Goal: Task Accomplishment & Management: Manage account settings

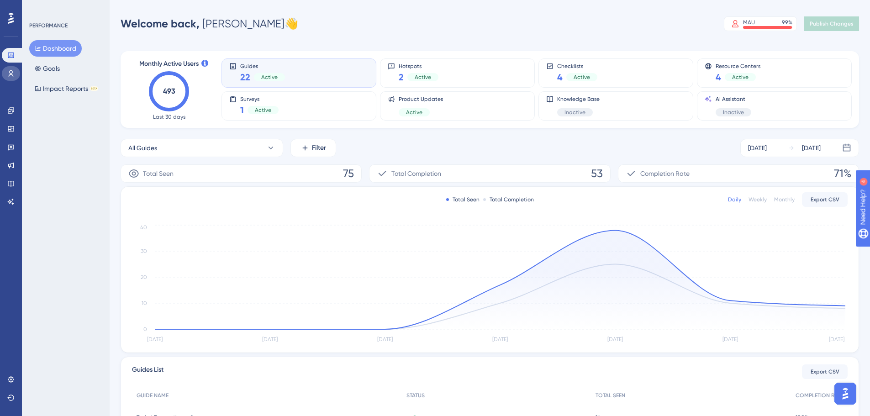
click at [11, 77] on link at bounding box center [11, 73] width 18 height 15
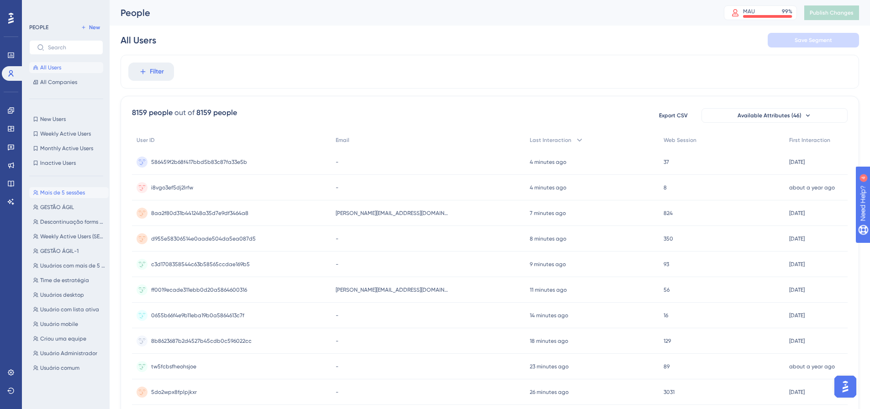
click at [69, 190] on span "Mais de 5 sessões" at bounding box center [62, 192] width 45 height 7
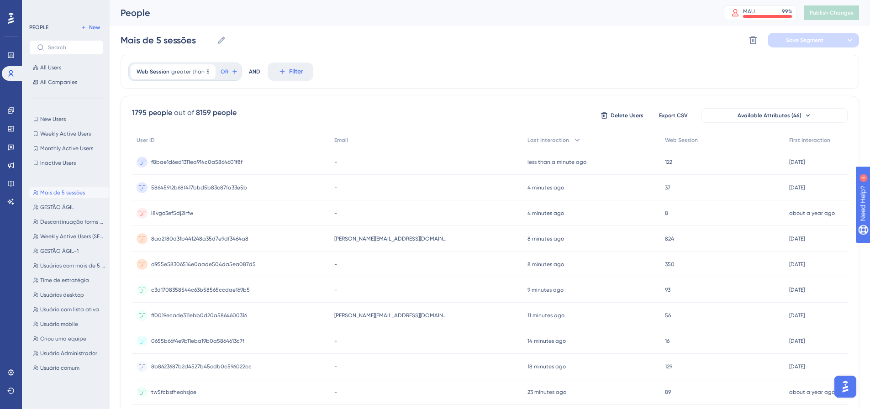
click at [63, 214] on div "Mais de 5 sessões Mais de 5 sessões GESTÃO ÁGIL GESTÃO ÁGIL Descontinuação form…" at bounding box center [68, 288] width 79 height 209
click at [61, 206] on span "GESTÃO ÁGIL" at bounding box center [57, 207] width 34 height 7
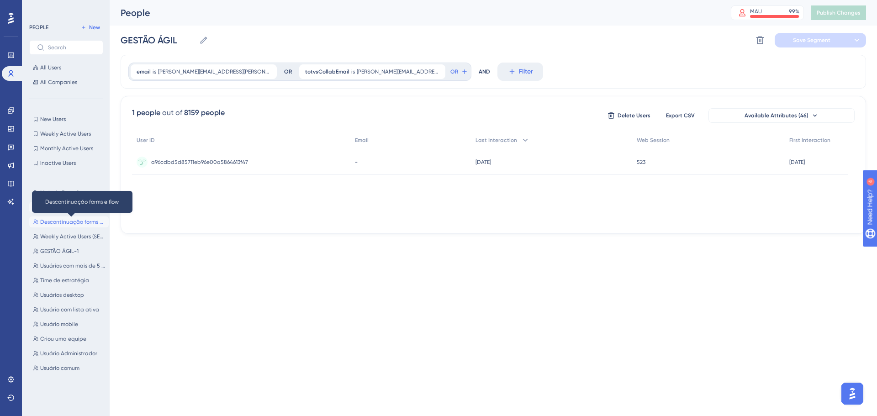
click at [61, 224] on span "Descontinuação forms e flow" at bounding box center [72, 221] width 65 height 7
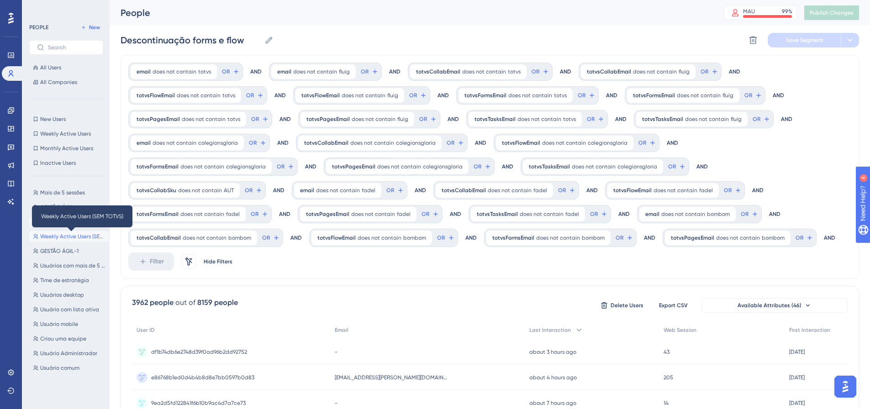
click at [57, 235] on span "Weekly Active Users (SEM TOTVS)" at bounding box center [72, 236] width 65 height 7
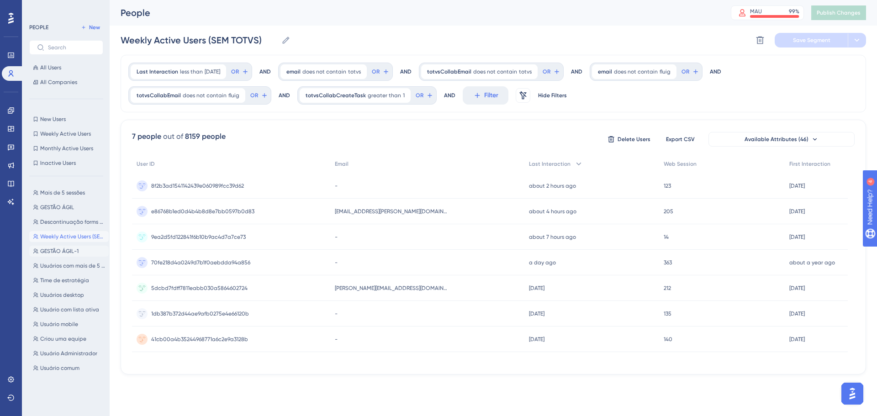
click at [61, 250] on span "GESTÃO ÁGIL-1" at bounding box center [59, 251] width 38 height 7
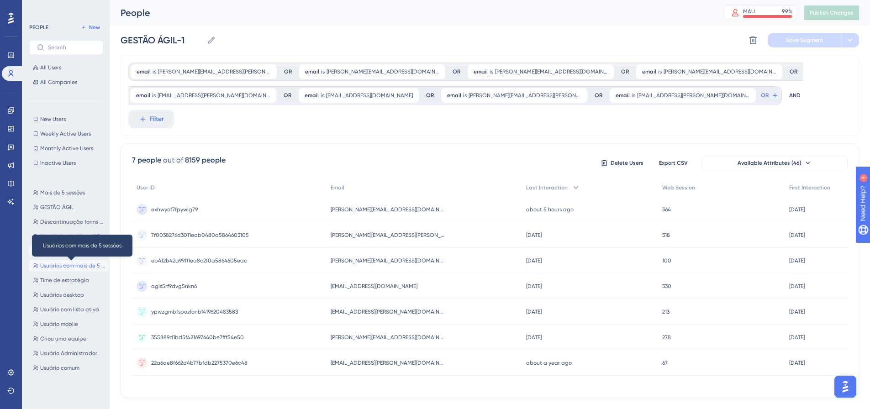
click at [60, 267] on span "Usuários com mais de 5 sessões" at bounding box center [72, 265] width 65 height 7
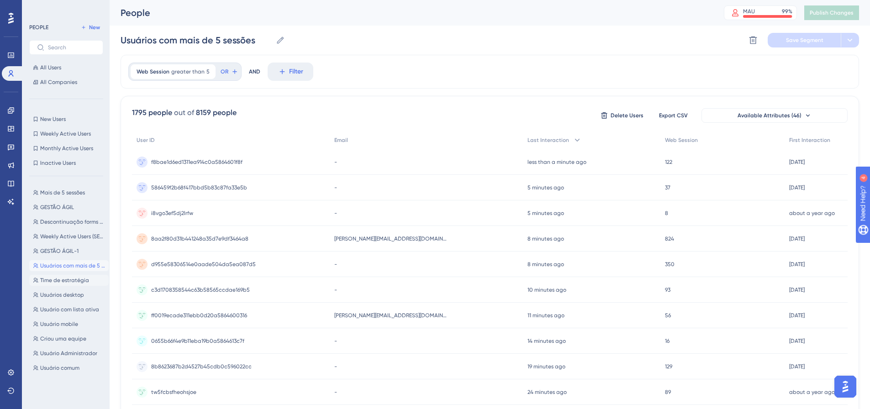
click at [57, 281] on span "Time de estratégia" at bounding box center [64, 280] width 49 height 7
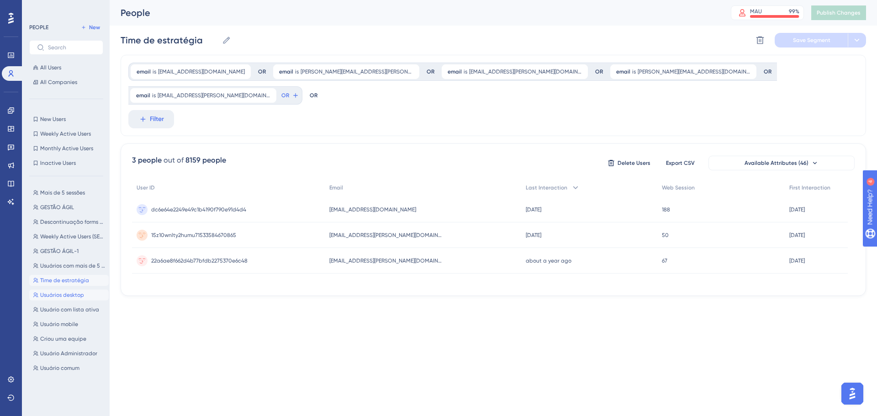
click at [55, 296] on span "Usuários desktop" at bounding box center [62, 294] width 44 height 7
type input "Usuários desktop"
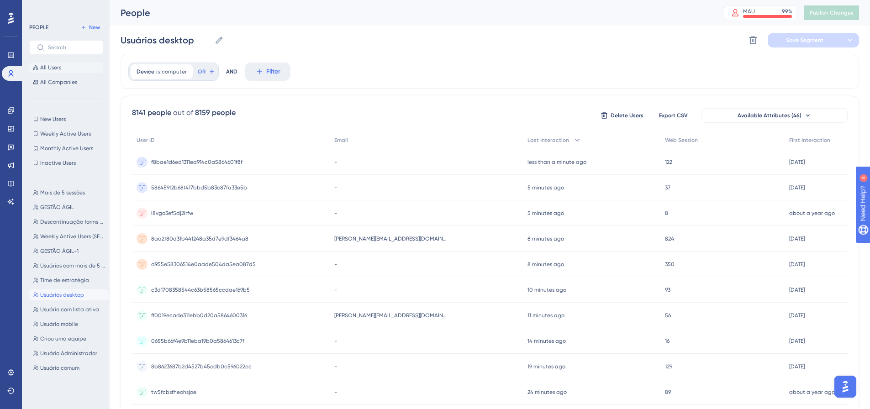
click at [61, 69] on span "All Users" at bounding box center [50, 67] width 21 height 7
click at [62, 79] on span "All Companies" at bounding box center [58, 82] width 37 height 7
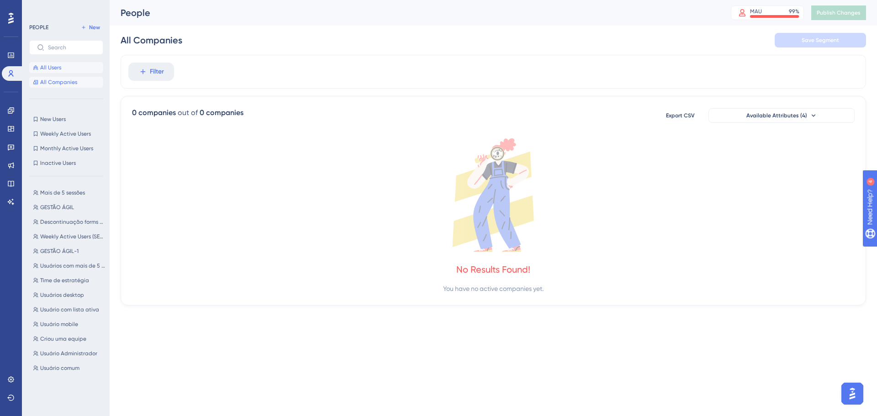
click at [60, 66] on span "All Users" at bounding box center [50, 67] width 21 height 7
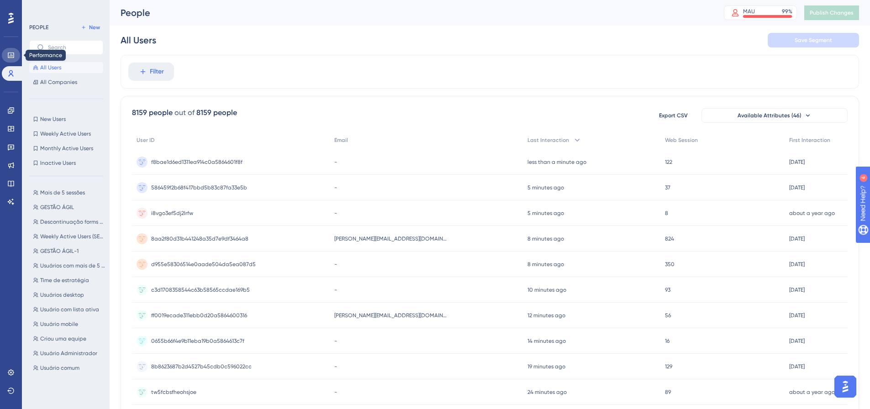
click at [7, 55] on icon at bounding box center [10, 55] width 7 height 7
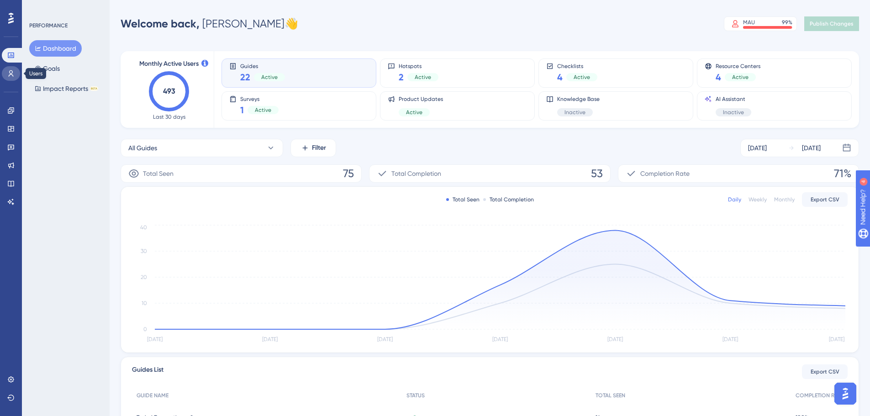
click at [12, 68] on link at bounding box center [11, 73] width 18 height 15
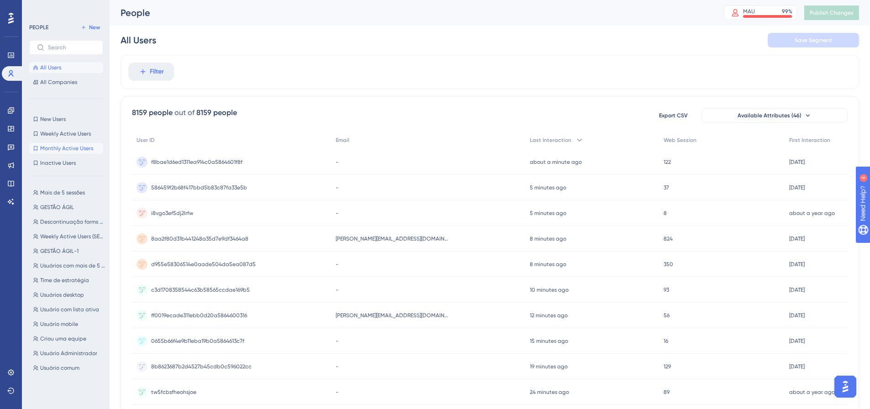
click at [66, 146] on span "Monthly Active Users" at bounding box center [66, 148] width 53 height 7
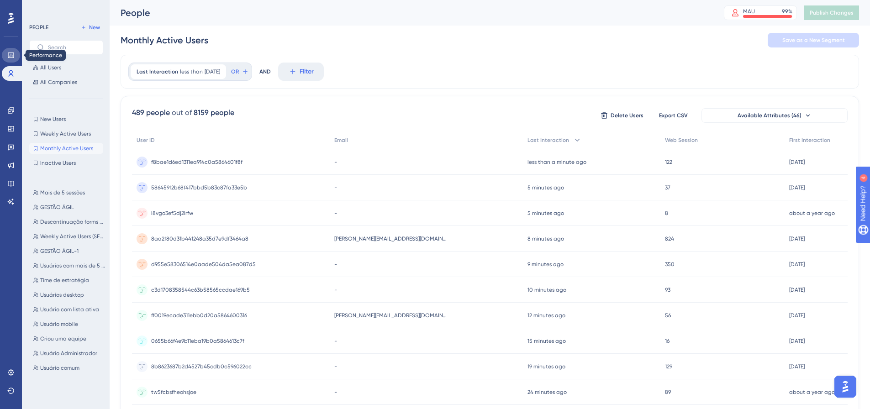
click at [10, 57] on icon at bounding box center [11, 55] width 6 height 5
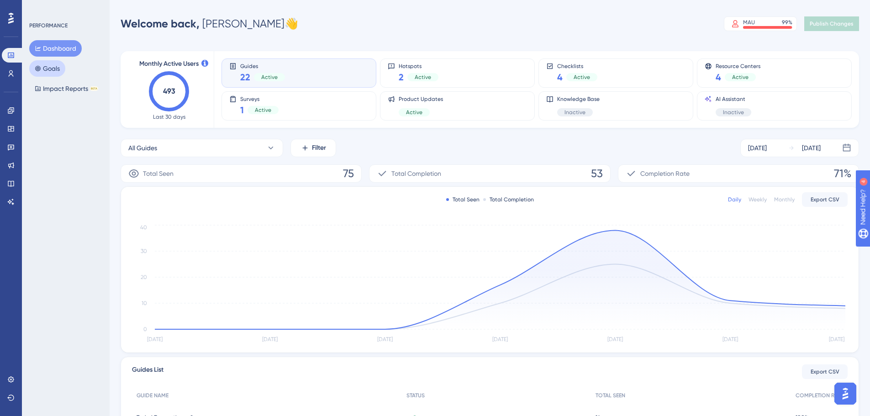
click at [58, 74] on button "Goals" at bounding box center [47, 68] width 36 height 16
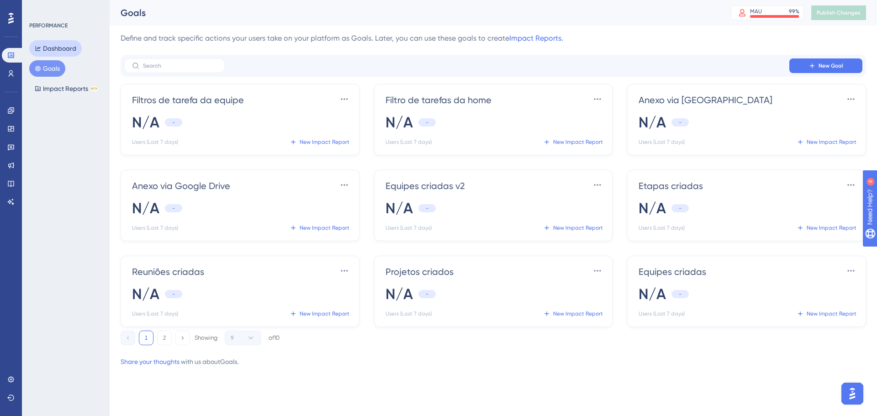
click at [58, 49] on button "Dashboard" at bounding box center [55, 48] width 53 height 16
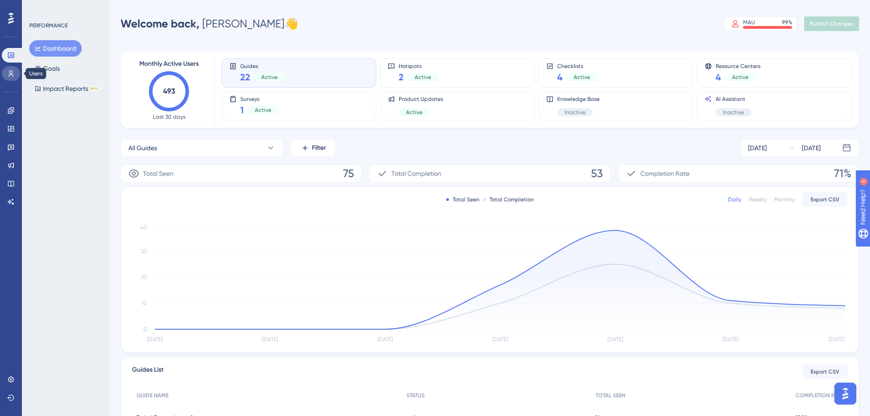
click at [11, 76] on icon at bounding box center [10, 73] width 7 height 7
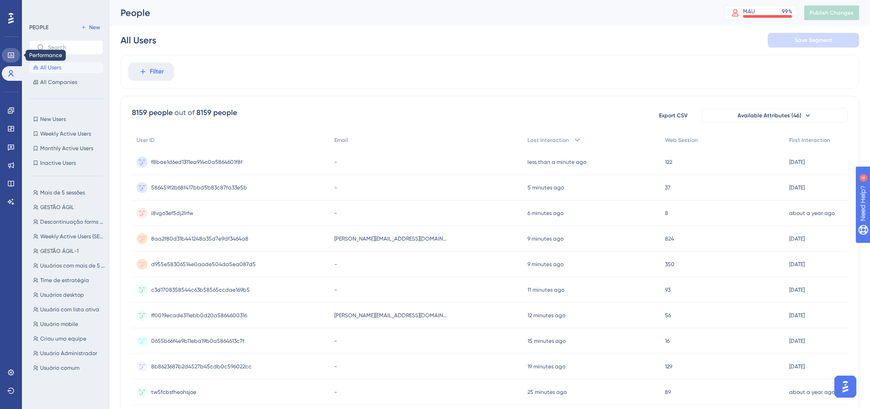
click at [12, 53] on icon at bounding box center [11, 55] width 6 height 5
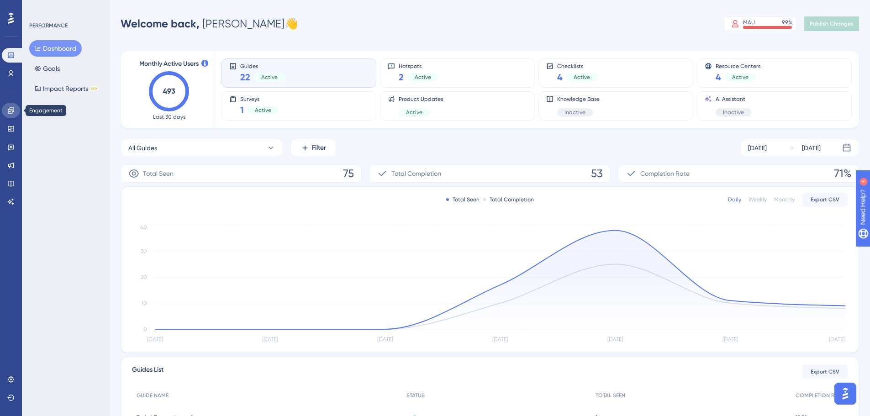
click at [11, 106] on link at bounding box center [11, 110] width 18 height 15
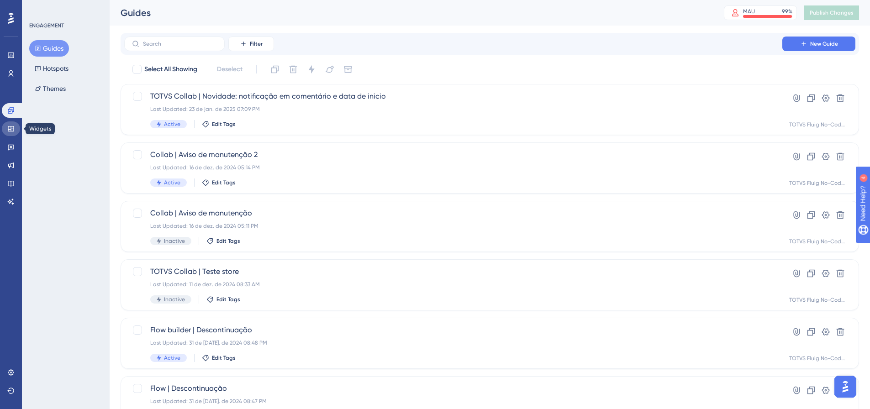
click at [16, 126] on link at bounding box center [11, 128] width 18 height 15
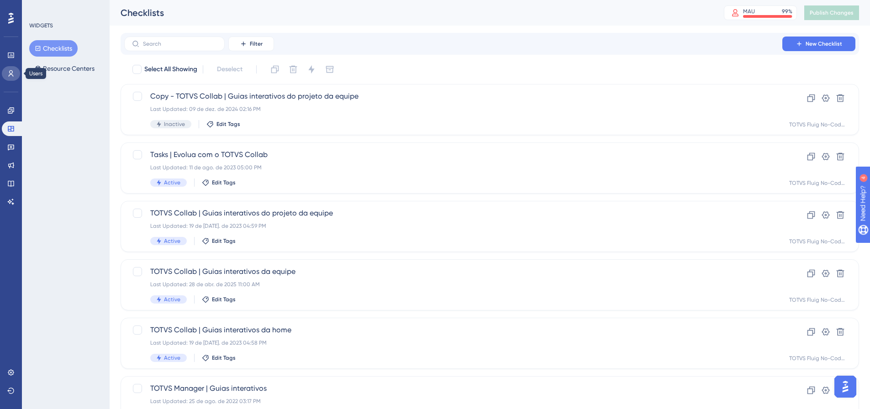
click at [9, 72] on icon at bounding box center [10, 73] width 7 height 7
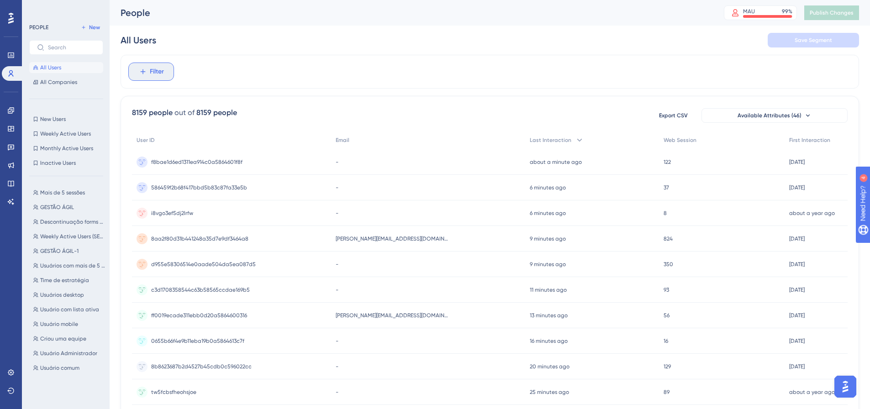
click at [155, 76] on span "Filter" at bounding box center [157, 71] width 14 height 11
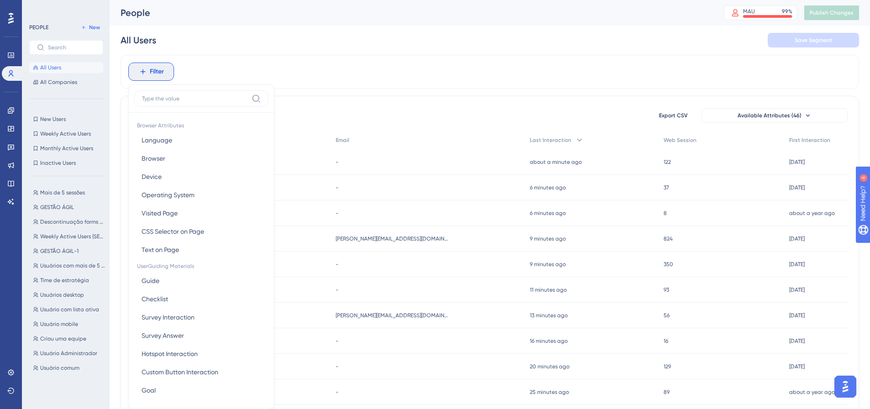
scroll to position [42, 0]
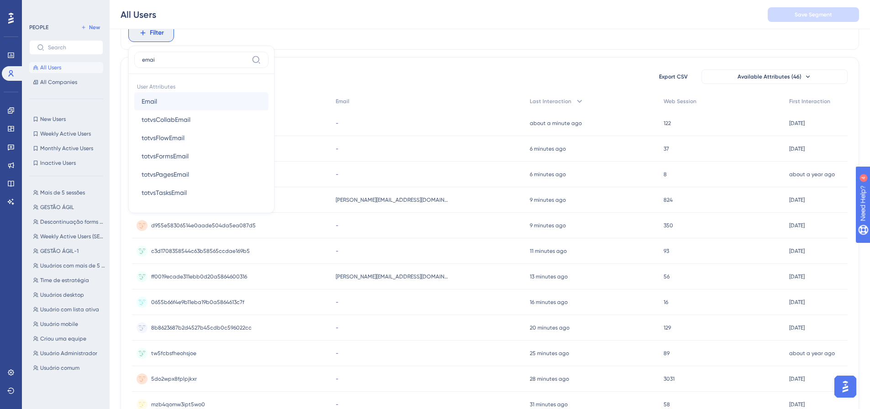
type input "emai"
click at [199, 102] on button "Email Email" at bounding box center [201, 101] width 134 height 18
click at [165, 109] on label "contains" at bounding box center [161, 108] width 25 height 11
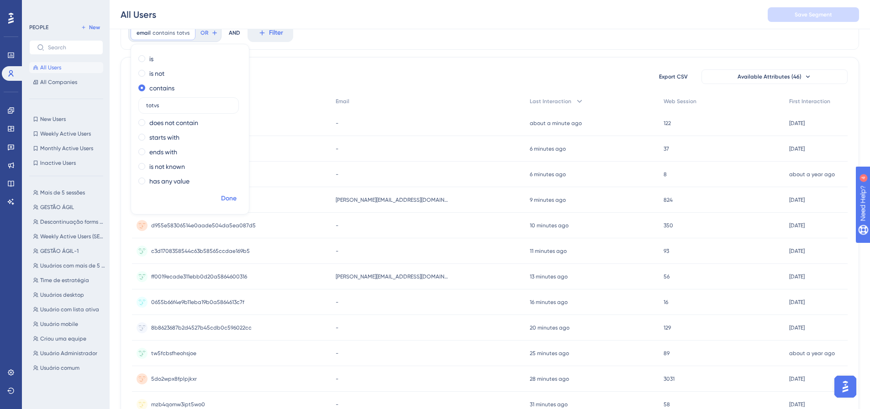
type input "totvs"
click at [234, 202] on span "Done" at bounding box center [229, 198] width 16 height 11
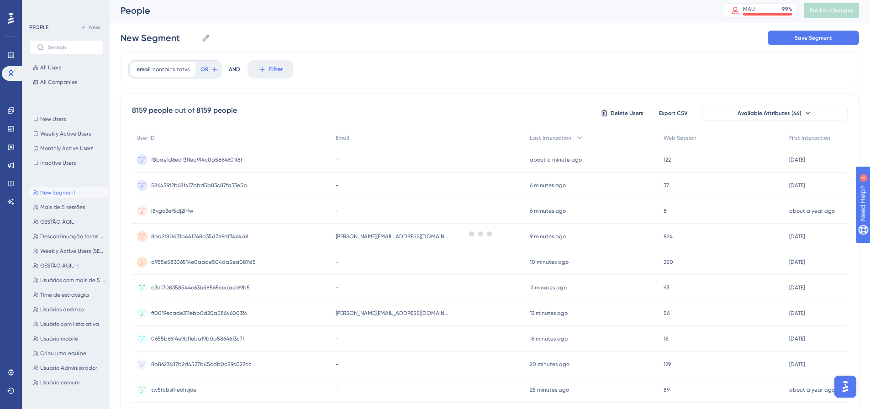
scroll to position [0, 0]
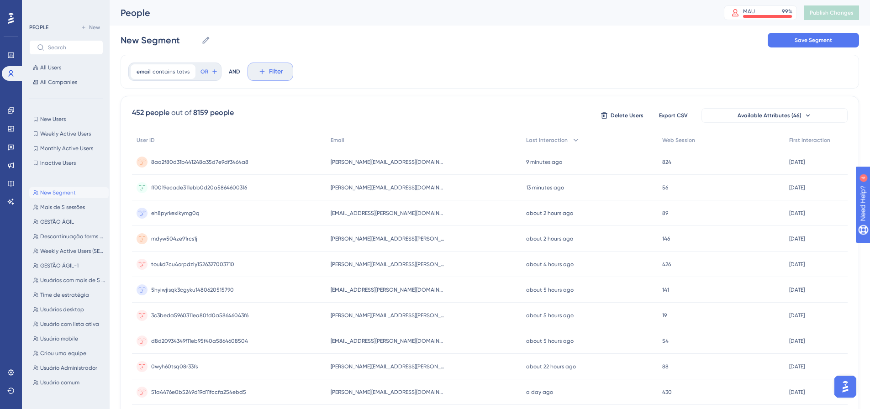
click at [258, 71] on icon at bounding box center [262, 72] width 8 height 8
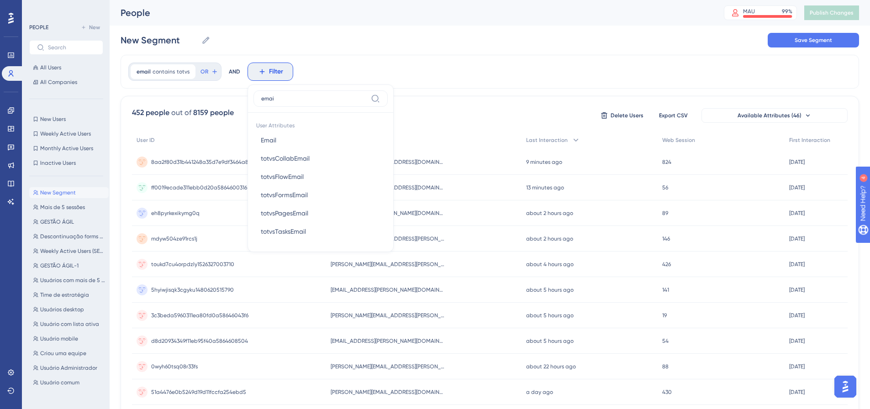
type input "email"
click at [274, 139] on span "Email" at bounding box center [269, 140] width 16 height 11
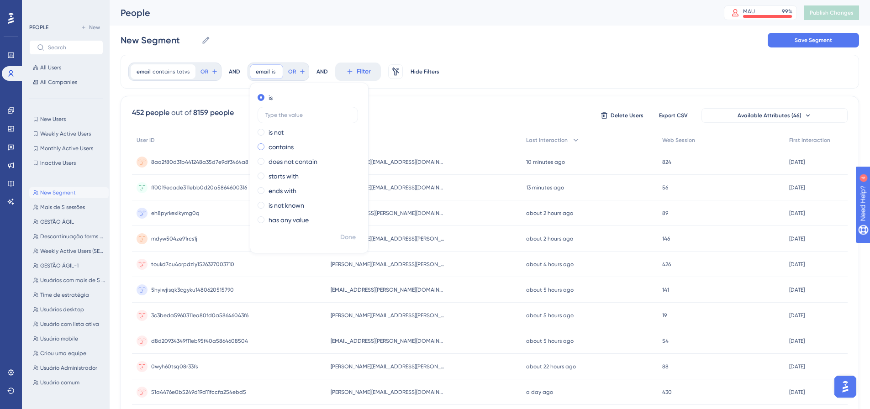
click at [281, 150] on label "contains" at bounding box center [281, 147] width 25 height 11
type input "fluig"
click at [346, 238] on span "Done" at bounding box center [348, 237] width 16 height 11
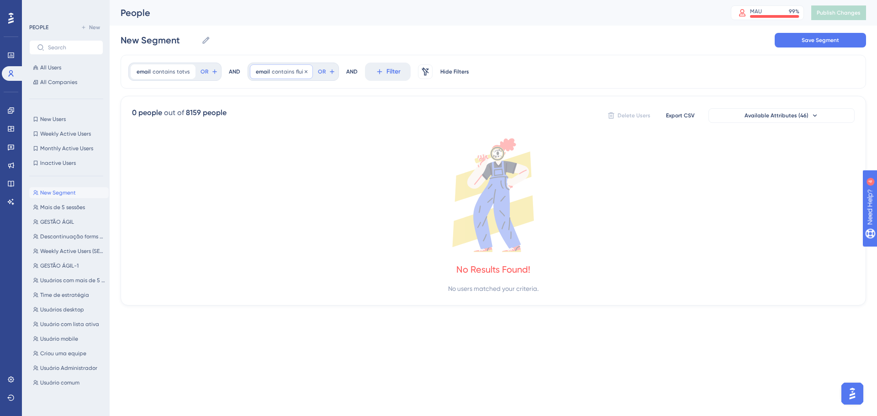
click at [291, 73] on span "contains" at bounding box center [283, 71] width 22 height 7
click at [305, 72] on icon at bounding box center [306, 71] width 3 height 3
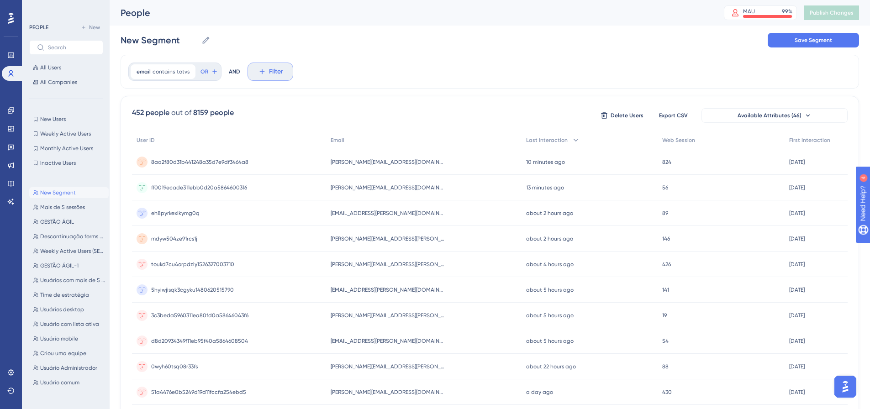
click at [249, 72] on button "Filter" at bounding box center [271, 72] width 46 height 18
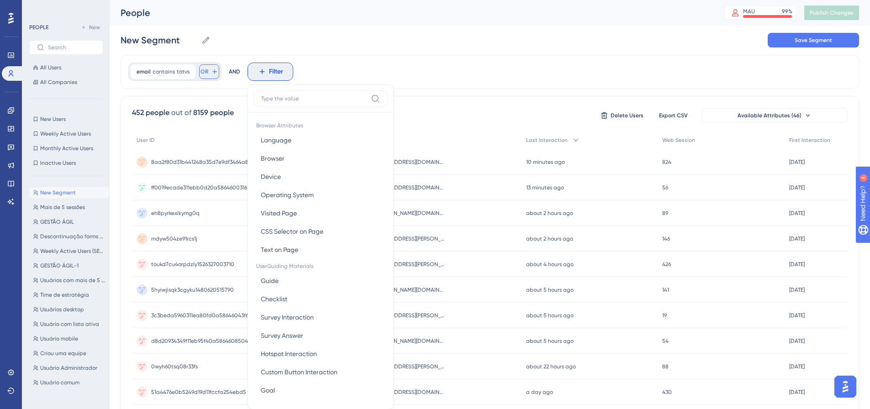
click at [207, 72] on button "OR" at bounding box center [209, 71] width 20 height 15
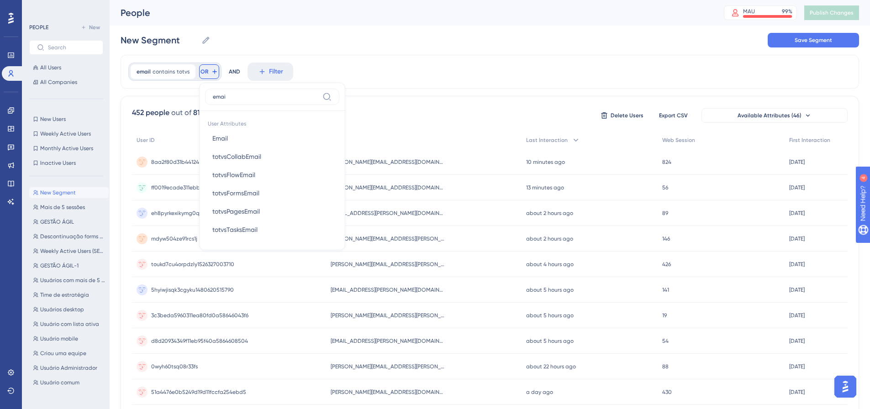
type input "email"
click at [236, 133] on button "Email Email" at bounding box center [272, 138] width 134 height 18
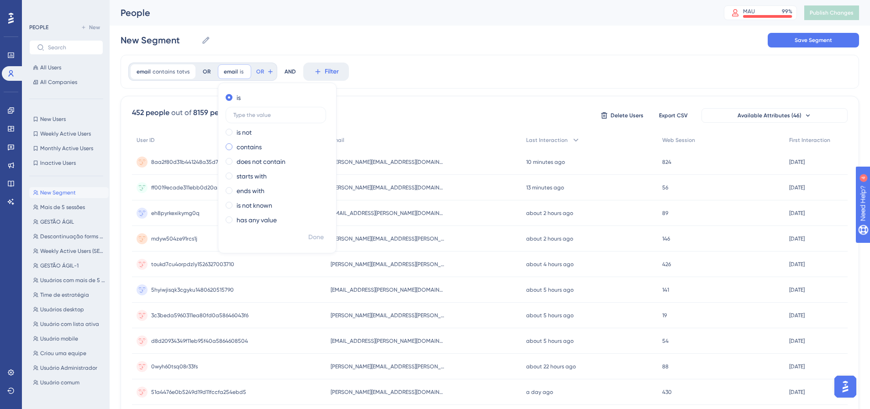
click at [244, 148] on label "contains" at bounding box center [249, 147] width 25 height 11
type input "fluig"
click at [312, 234] on span "Done" at bounding box center [316, 237] width 16 height 11
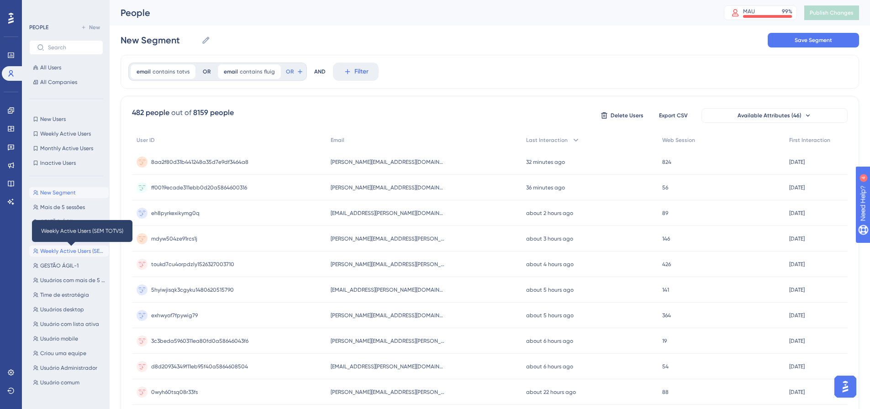
click at [69, 249] on span "Weekly Active Users (SEM TOTVS)" at bounding box center [72, 251] width 65 height 7
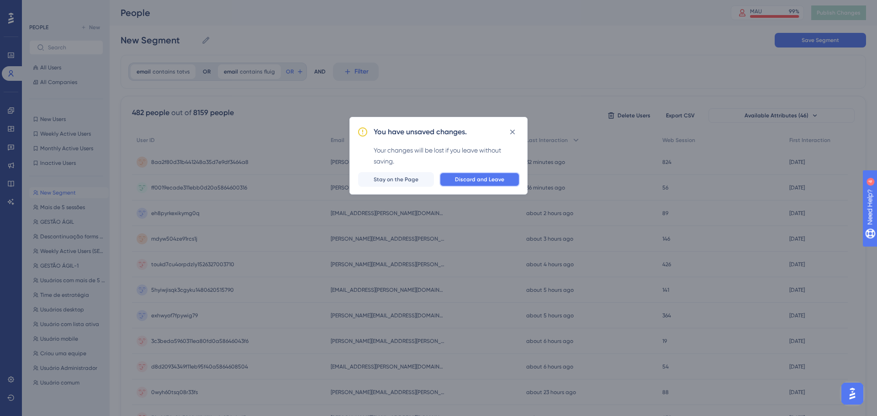
click at [478, 182] on span "Discard and Leave" at bounding box center [479, 179] width 49 height 7
type input "Weekly Active Users (SEM TOTVS)"
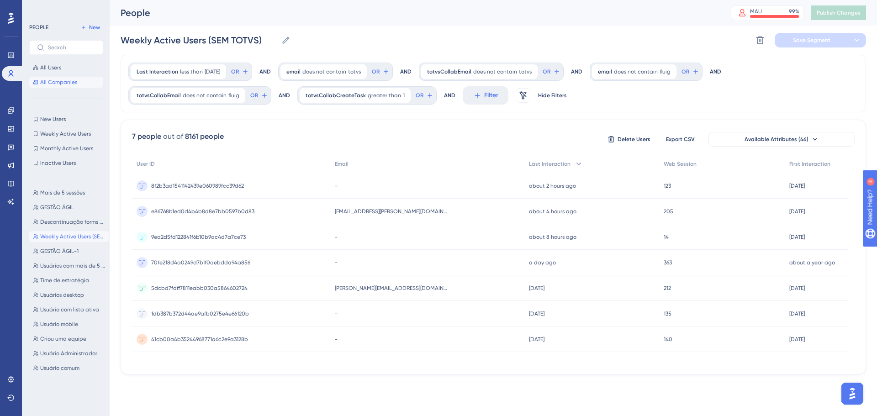
click at [65, 84] on span "All Companies" at bounding box center [58, 82] width 37 height 7
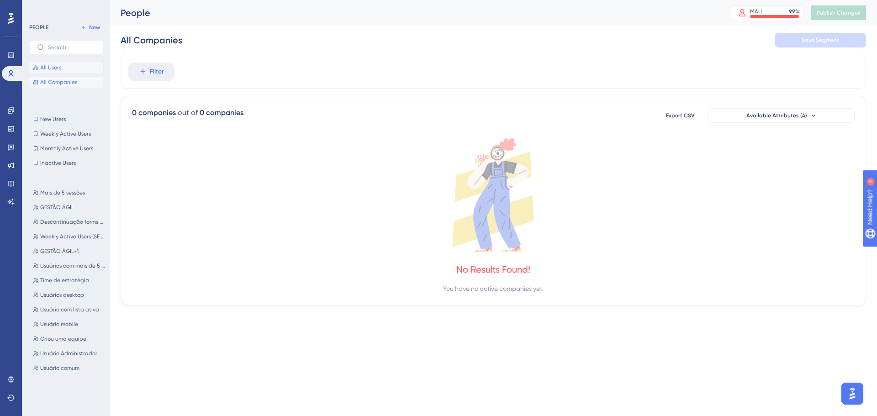
click at [66, 71] on button "All Users" at bounding box center [66, 67] width 74 height 11
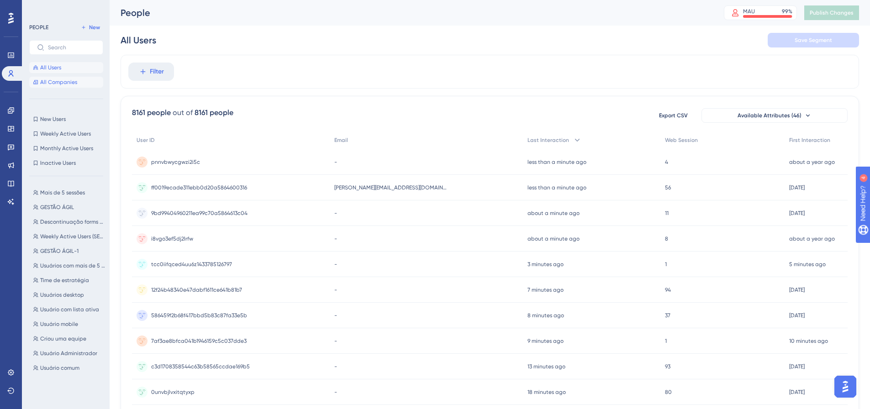
click at [62, 85] on span "All Companies" at bounding box center [58, 82] width 37 height 7
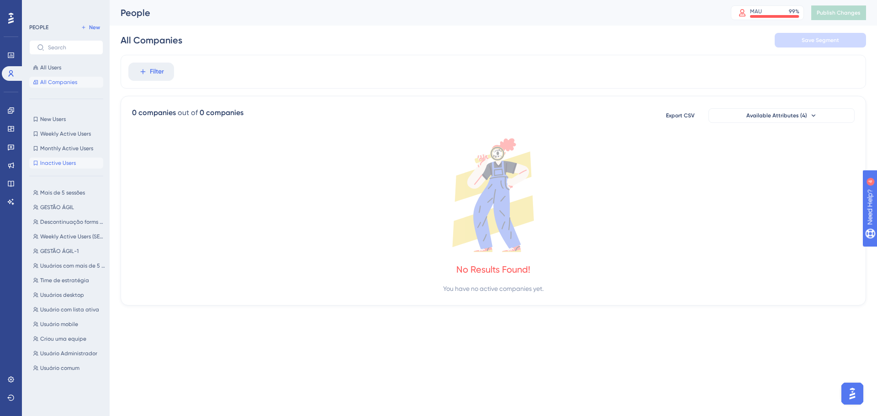
click at [64, 160] on span "Inactive Users" at bounding box center [58, 162] width 36 height 7
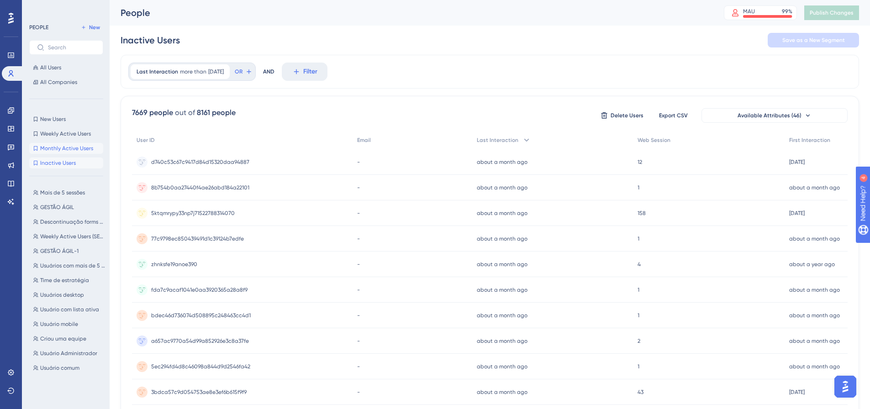
click at [67, 147] on span "Monthly Active Users" at bounding box center [66, 148] width 53 height 7
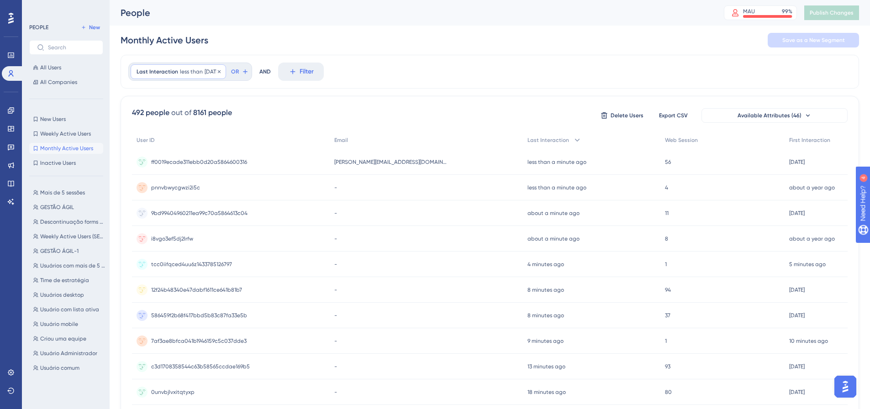
click at [208, 72] on span "[DATE]" at bounding box center [213, 71] width 16 height 7
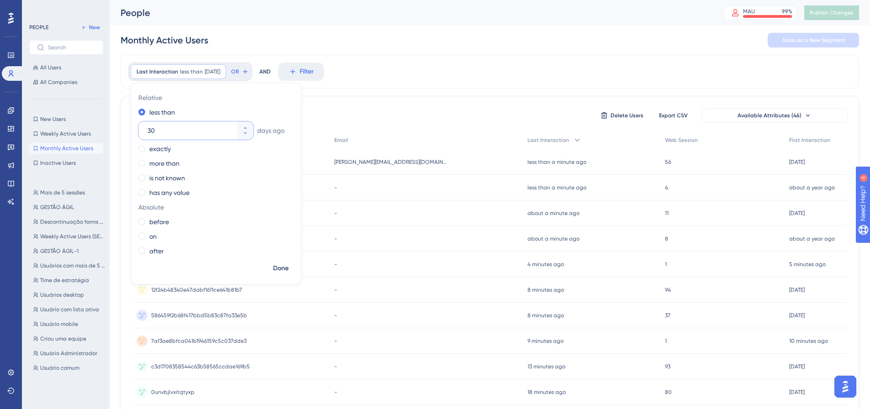
drag, startPoint x: 182, startPoint y: 129, endPoint x: 147, endPoint y: 131, distance: 35.7
click at [148, 131] on input "30" at bounding box center [192, 130] width 88 height 11
type input "90"
click at [282, 269] on span "Done" at bounding box center [281, 268] width 16 height 11
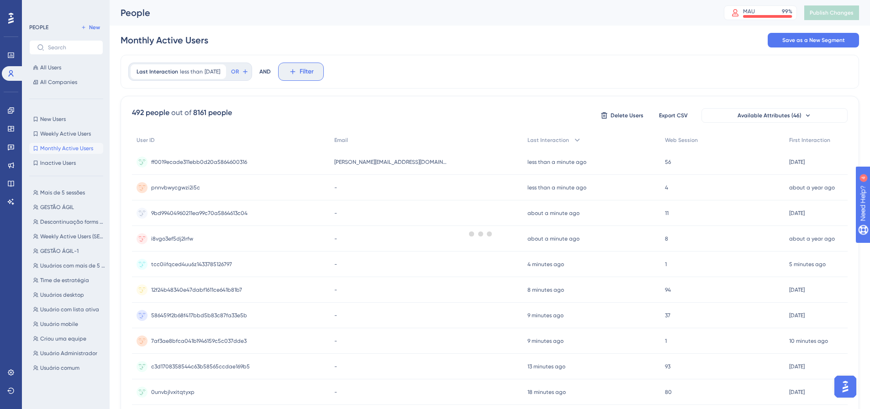
click at [297, 71] on icon at bounding box center [293, 72] width 8 height 8
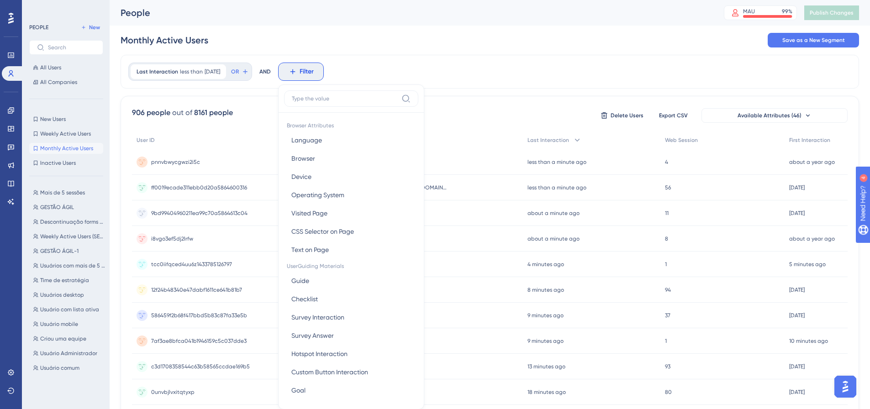
scroll to position [11, 0]
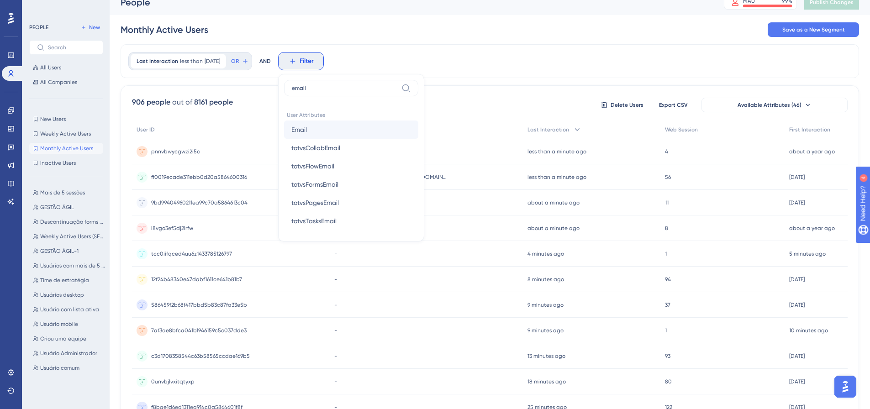
type input "email"
click at [366, 131] on button "Email Email" at bounding box center [351, 130] width 134 height 18
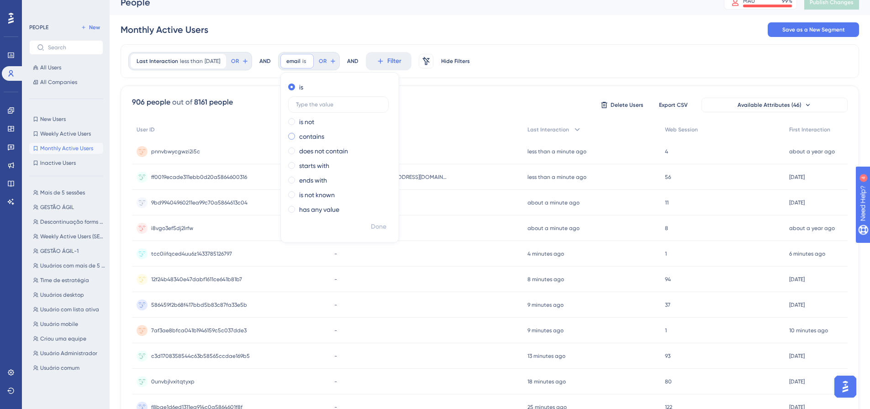
click at [324, 135] on label "contains" at bounding box center [311, 136] width 25 height 11
type input "totvs"
click at [386, 225] on span "Done" at bounding box center [379, 227] width 16 height 11
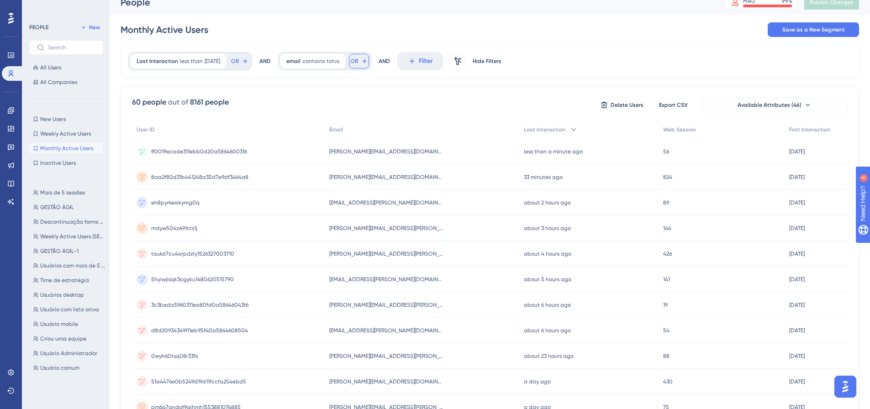
click at [250, 63] on button "OR" at bounding box center [240, 61] width 20 height 15
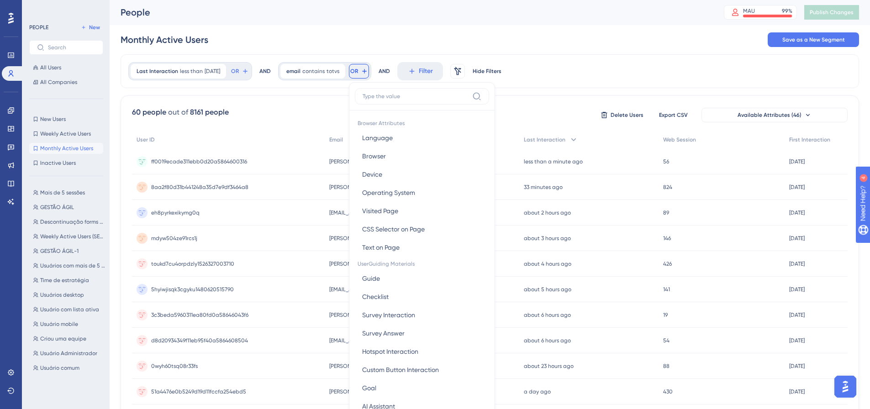
scroll to position [0, 0]
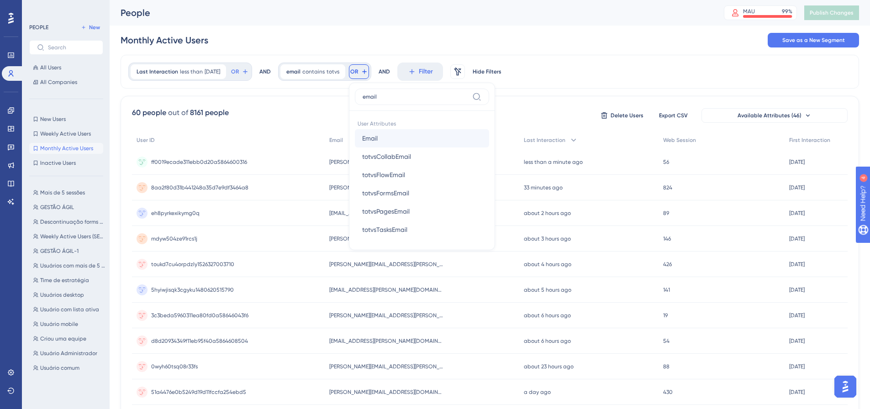
type input "email"
click at [412, 139] on button "Email Email" at bounding box center [422, 138] width 134 height 18
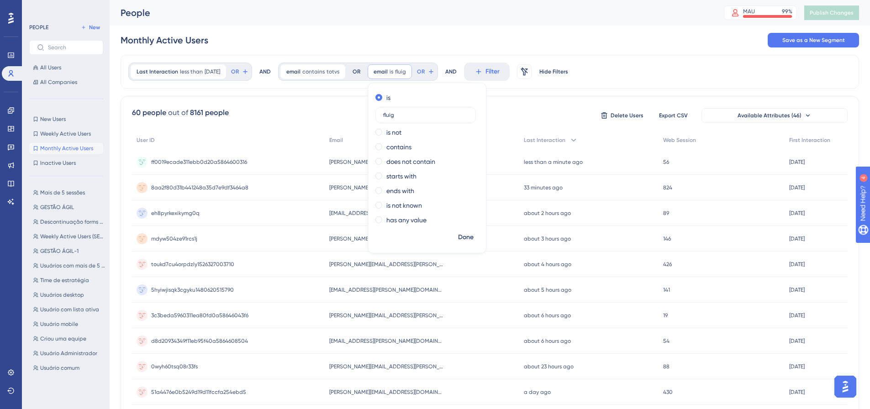
type input "fluig"
click at [474, 234] on span "Done" at bounding box center [466, 237] width 16 height 11
click at [77, 150] on span "Monthly Active Users" at bounding box center [66, 148] width 53 height 7
click at [79, 134] on span "Weekly Active Users" at bounding box center [65, 133] width 51 height 7
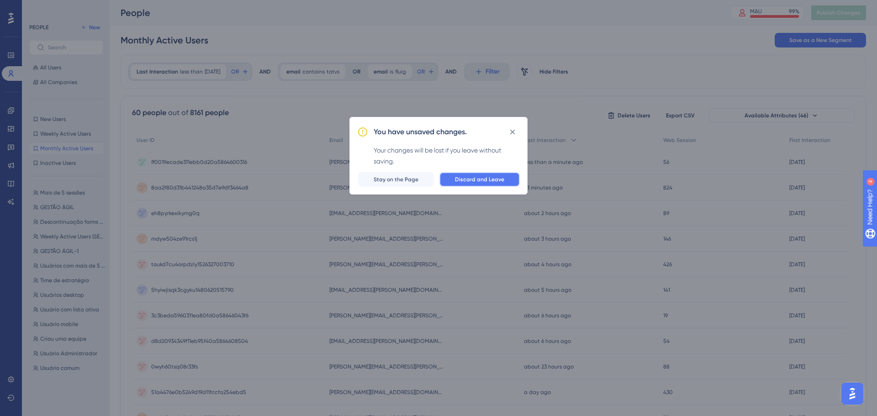
click at [483, 178] on span "Discard and Leave" at bounding box center [479, 179] width 49 height 7
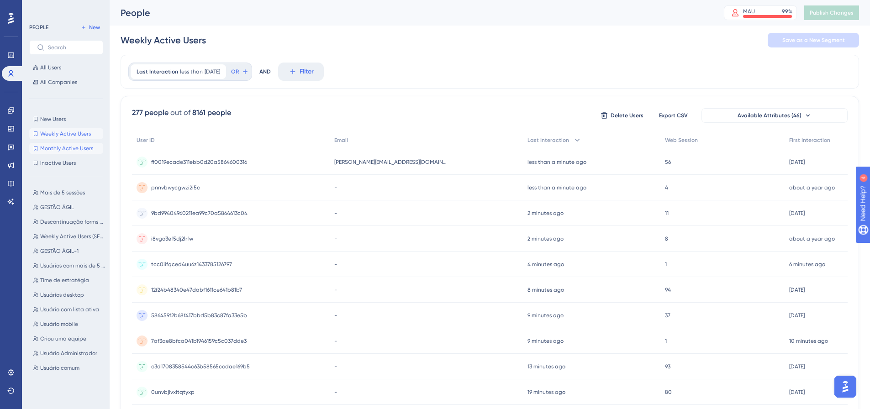
click at [78, 152] on button "Monthly Active Users Monthly Active Users" at bounding box center [66, 148] width 74 height 11
click at [207, 72] on span "[DATE]" at bounding box center [213, 71] width 16 height 7
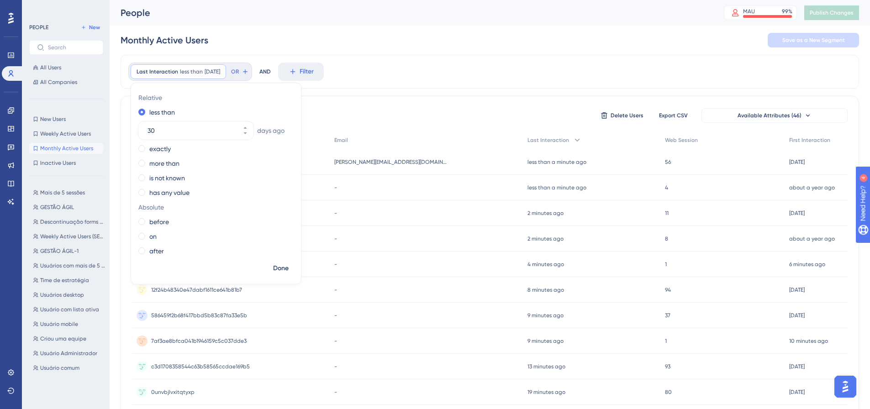
drag, startPoint x: 186, startPoint y: 131, endPoint x: 138, endPoint y: 127, distance: 48.6
click at [138, 127] on div "30" at bounding box center [187, 130] width 99 height 18
type input "90"
click at [285, 267] on span "Done" at bounding box center [281, 268] width 16 height 11
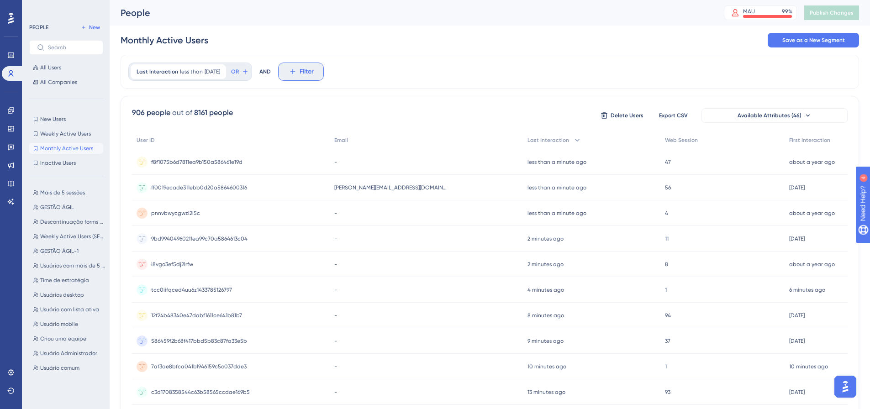
click at [297, 69] on icon at bounding box center [293, 72] width 8 height 8
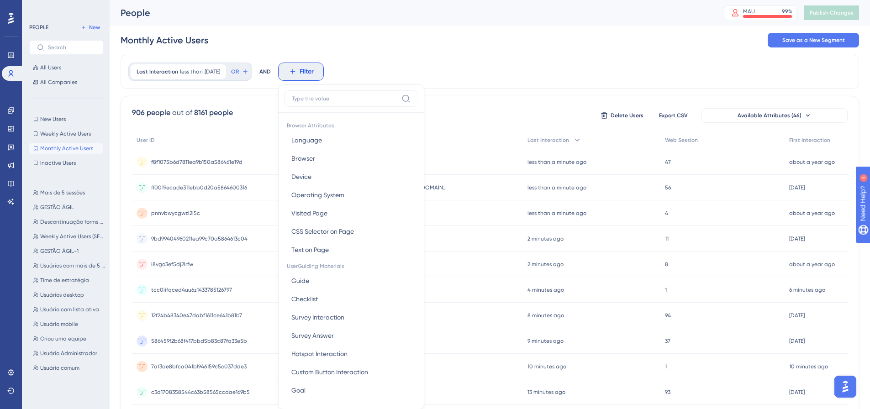
scroll to position [42, 0]
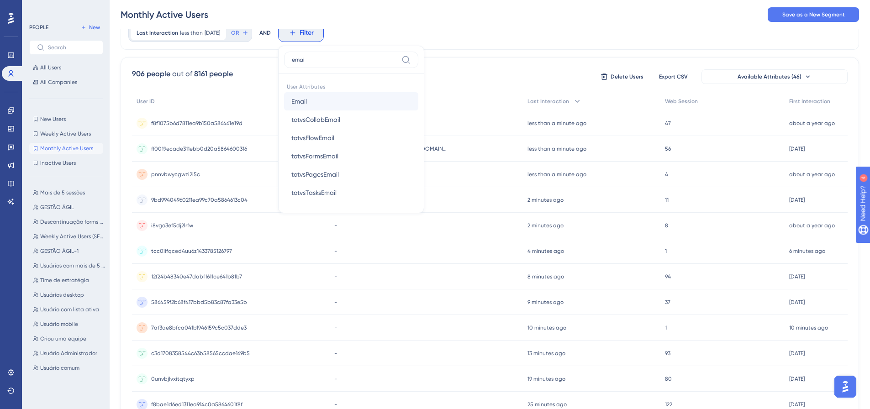
type input "emai"
click at [360, 96] on button "Email Email" at bounding box center [351, 101] width 134 height 18
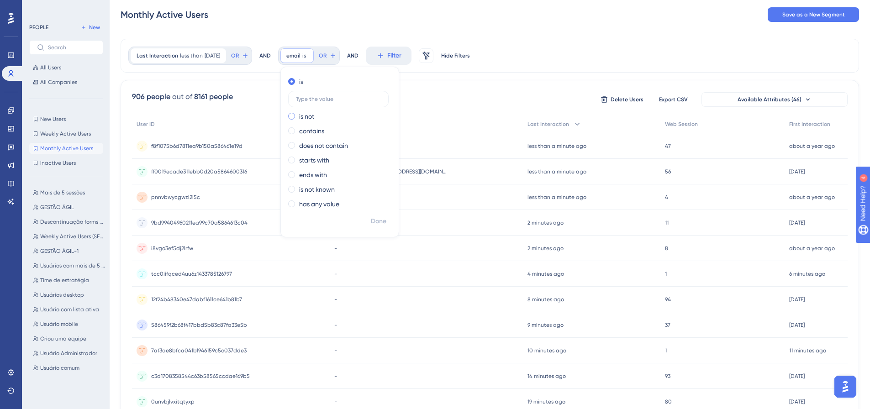
scroll to position [0, 0]
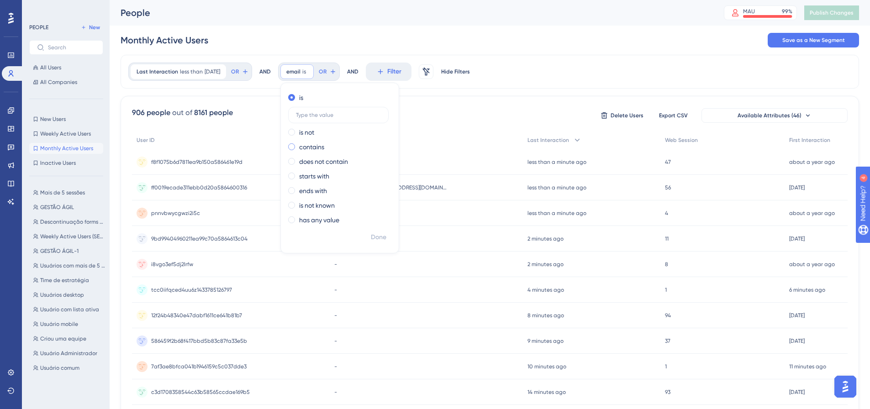
click at [324, 145] on label "contains" at bounding box center [311, 147] width 25 height 11
type input "totvs"
click at [386, 242] on span "Done" at bounding box center [379, 237] width 16 height 11
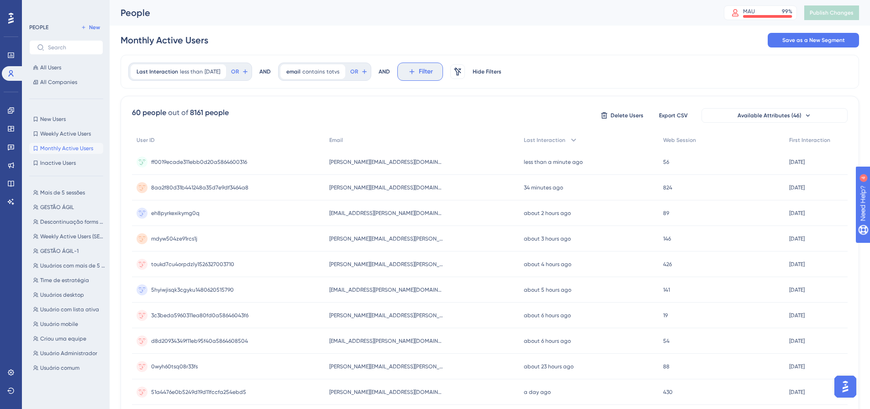
click at [431, 73] on span "Filter" at bounding box center [426, 71] width 14 height 11
type input "email"
click at [433, 73] on span "Filter" at bounding box center [426, 71] width 14 height 11
click at [239, 69] on span "OR" at bounding box center [235, 71] width 8 height 7
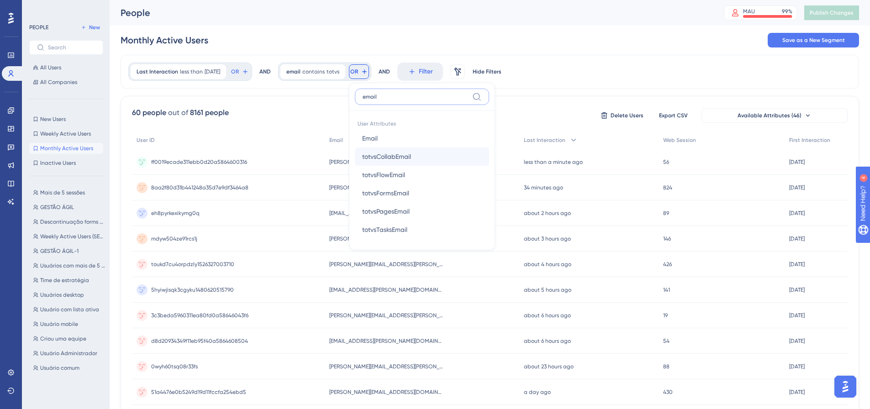
type input "email"
click at [411, 155] on span "totvsCollabEmail" at bounding box center [386, 156] width 49 height 11
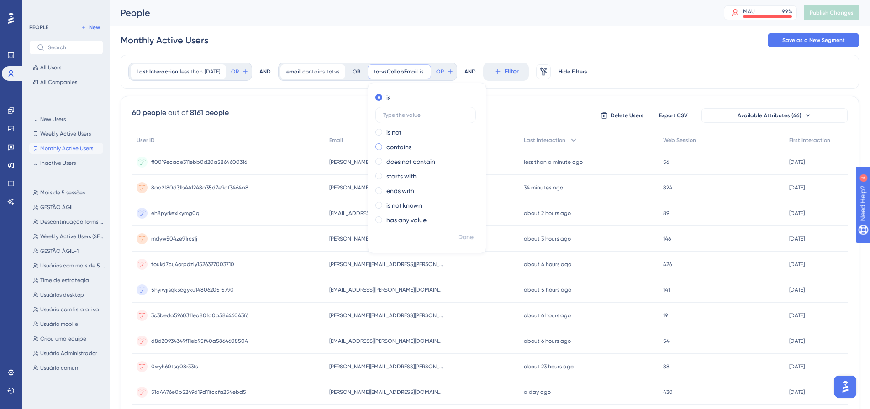
click at [407, 148] on label "contains" at bounding box center [398, 147] width 25 height 11
type input "totvs"
click at [474, 238] on span "Done" at bounding box center [466, 237] width 16 height 11
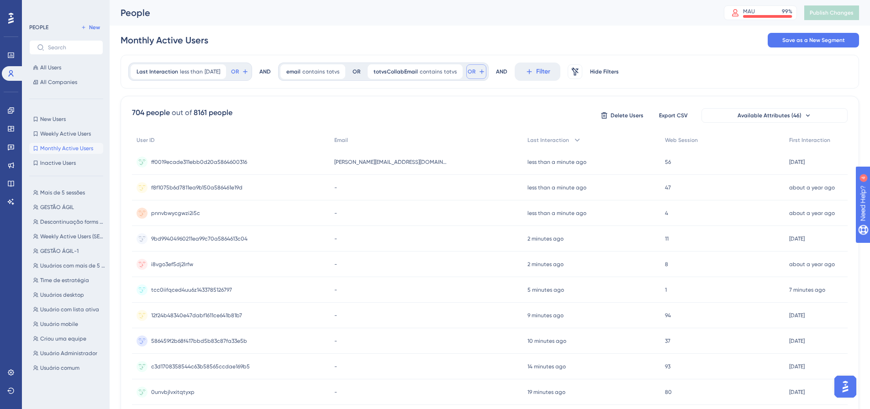
click at [486, 73] on icon at bounding box center [481, 71] width 7 height 7
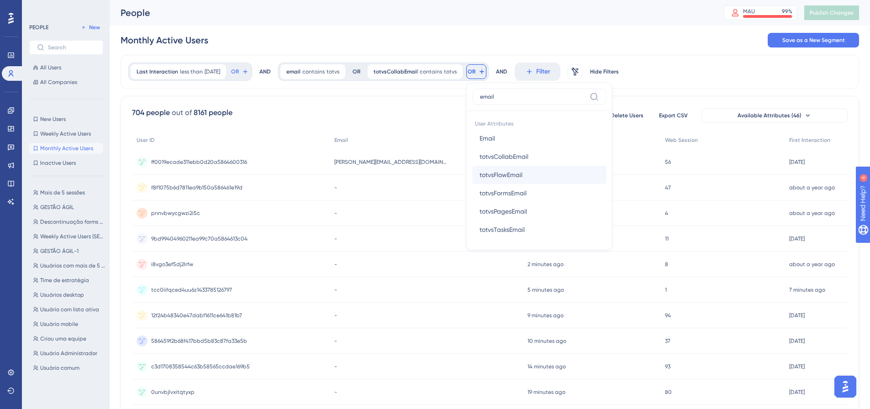
type input "email"
click at [513, 180] on span "totvsFlowEmail" at bounding box center [501, 174] width 43 height 11
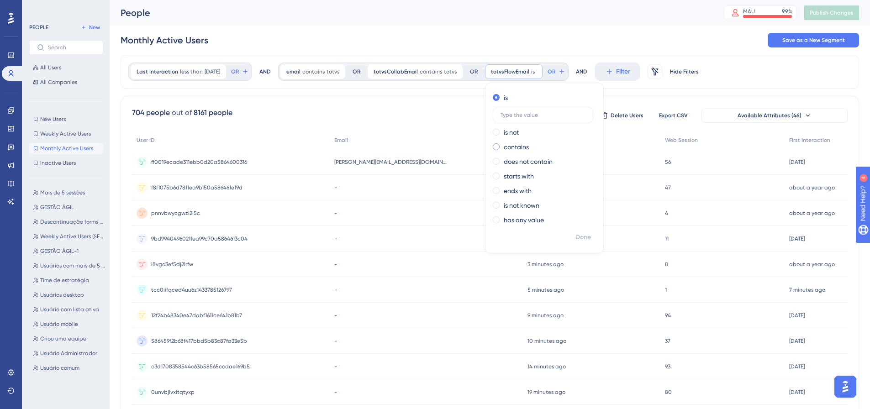
click at [520, 150] on label "contains" at bounding box center [516, 147] width 25 height 11
type input "totvs"
click at [591, 235] on span "Done" at bounding box center [584, 237] width 16 height 11
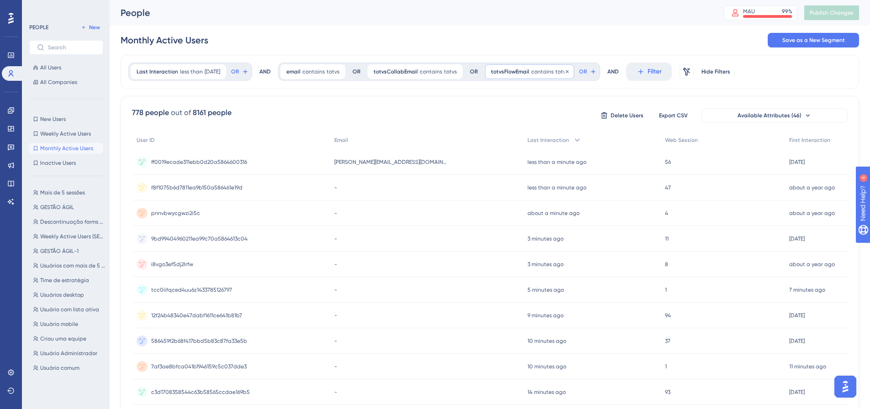
click at [518, 75] on span "totvsFlowEmail" at bounding box center [510, 71] width 38 height 7
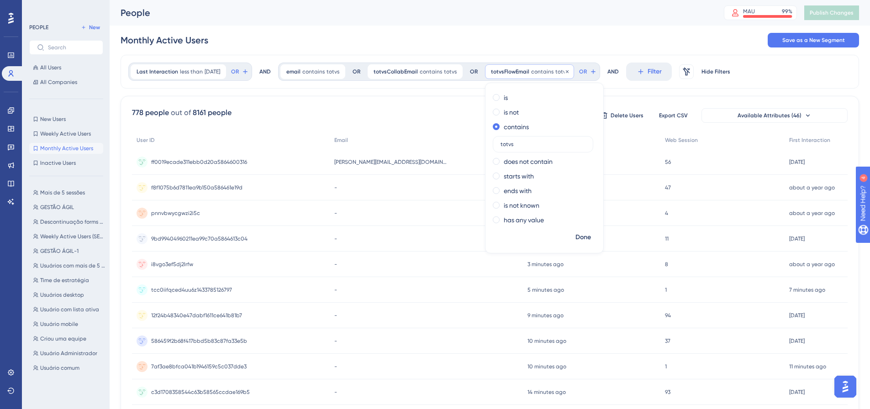
click at [546, 69] on span "contains" at bounding box center [542, 71] width 22 height 7
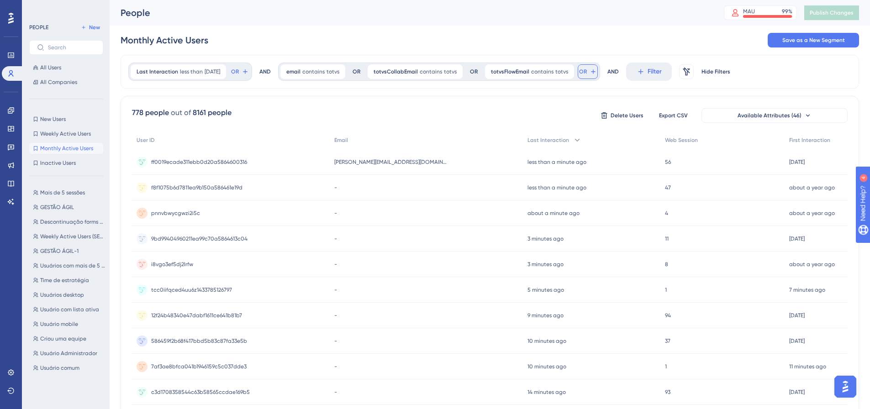
click at [597, 72] on icon at bounding box center [593, 71] width 7 height 7
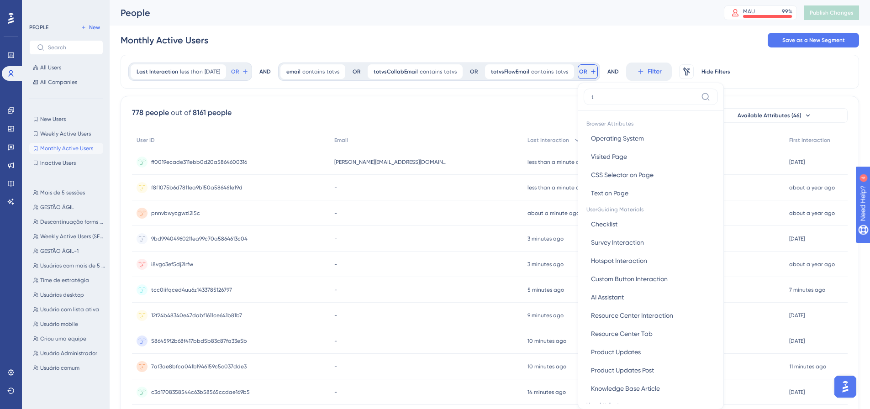
type input "to"
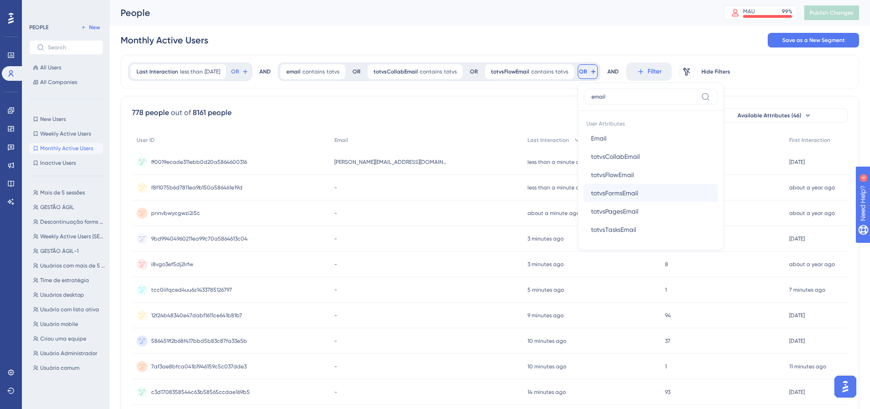
type input "email"
click at [629, 195] on span "totvsFormsEmail" at bounding box center [614, 193] width 47 height 11
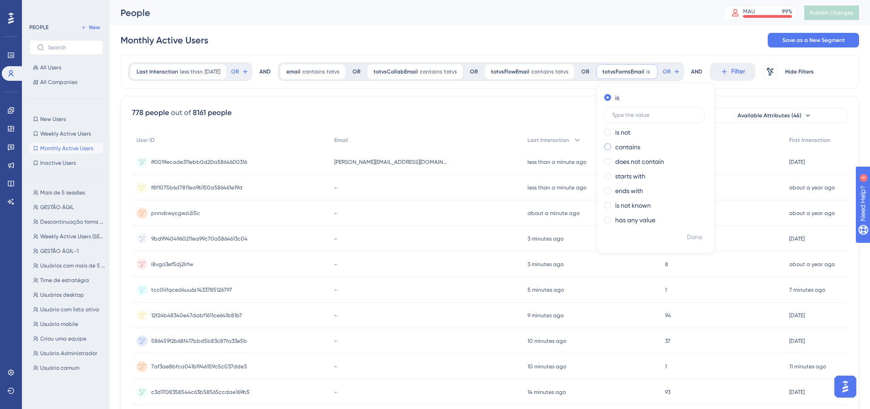
click at [632, 147] on label "contains" at bounding box center [627, 147] width 25 height 11
type input "totvs"
click at [702, 237] on span "Done" at bounding box center [695, 237] width 16 height 11
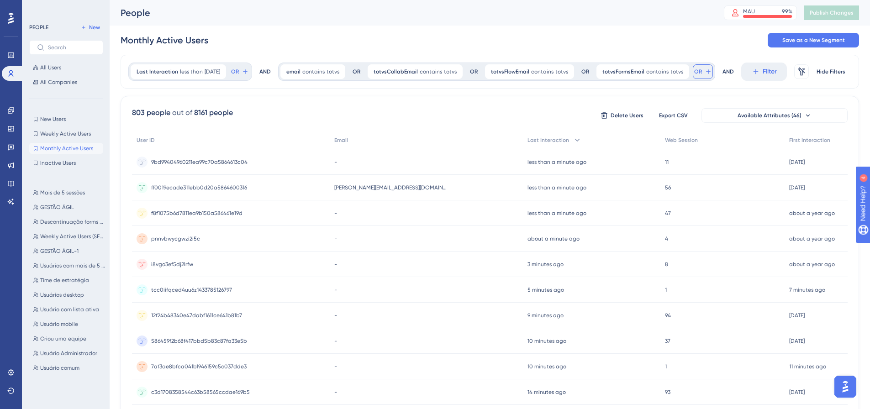
click at [707, 71] on button "OR" at bounding box center [703, 71] width 20 height 15
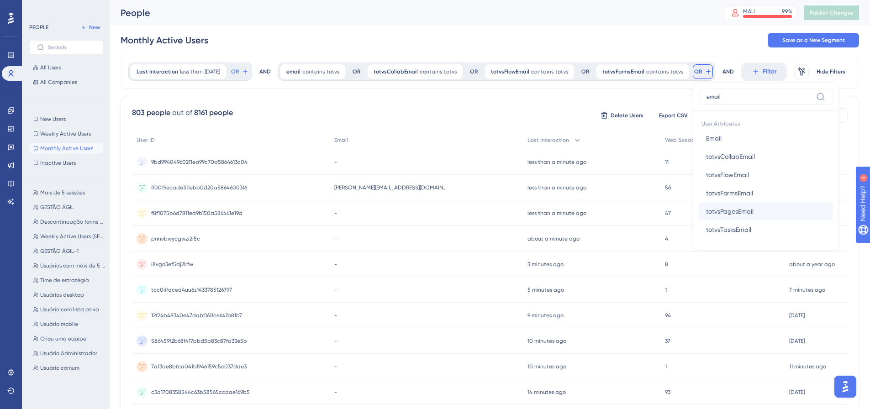
type input "email"
click at [765, 209] on button "totvsPagesEmail totvsPagesEmail" at bounding box center [766, 211] width 134 height 18
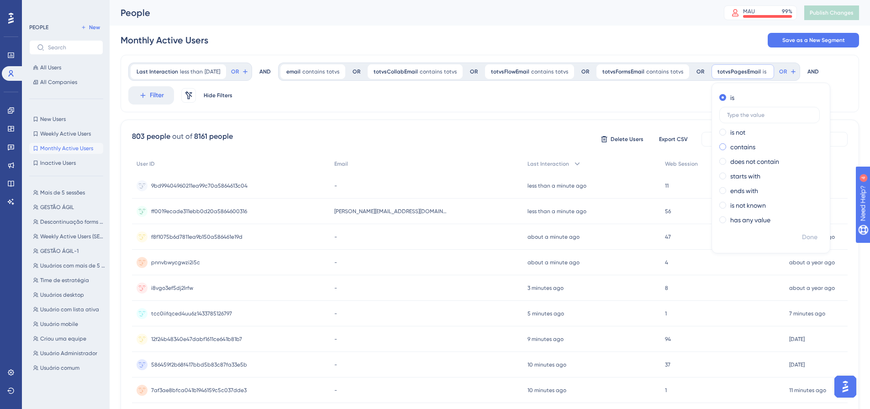
click at [753, 148] on label "contains" at bounding box center [742, 147] width 25 height 11
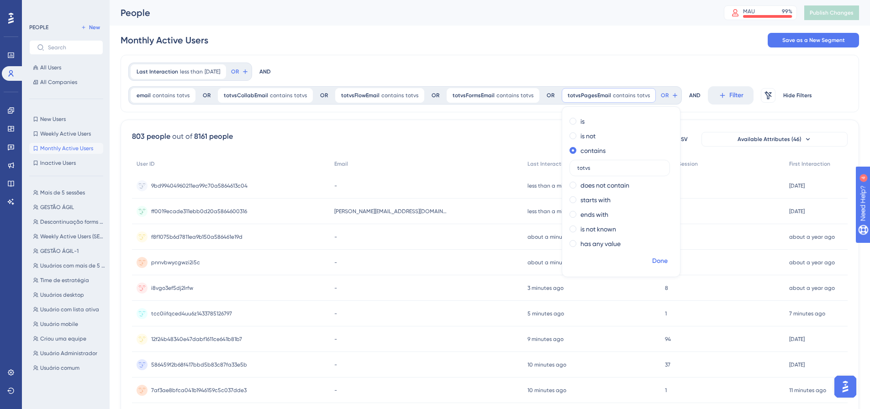
type input "totvs"
click at [652, 262] on span "Done" at bounding box center [660, 261] width 16 height 11
click at [661, 97] on span "OR" at bounding box center [665, 95] width 8 height 7
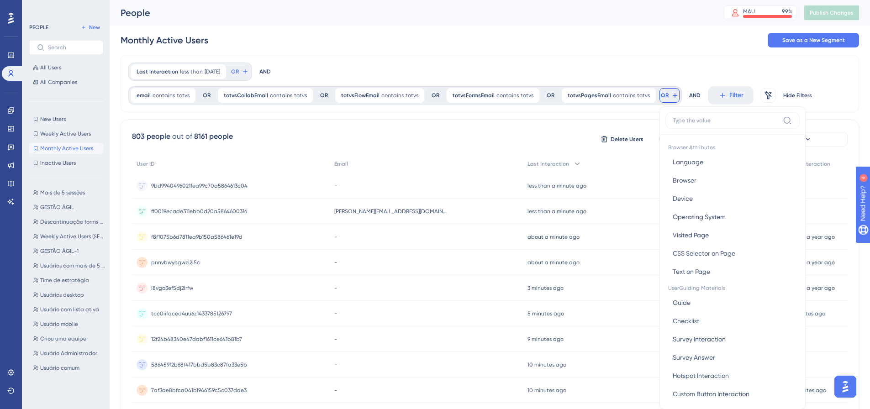
scroll to position [53, 0]
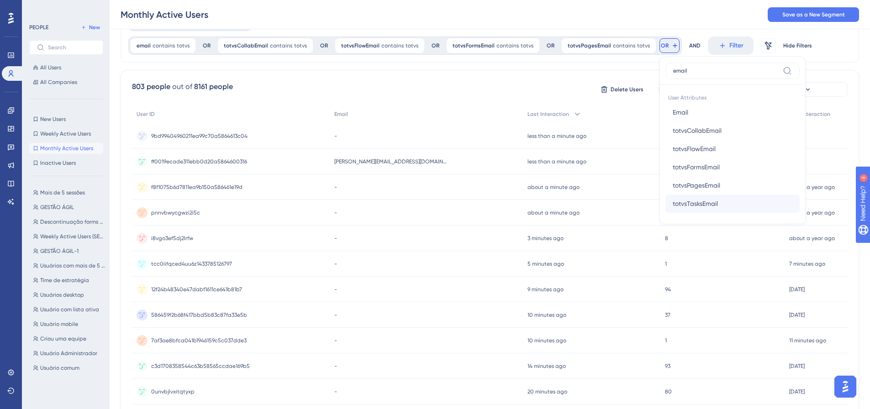
type input "email"
click at [704, 201] on span "totvsTasksEmail" at bounding box center [695, 203] width 45 height 11
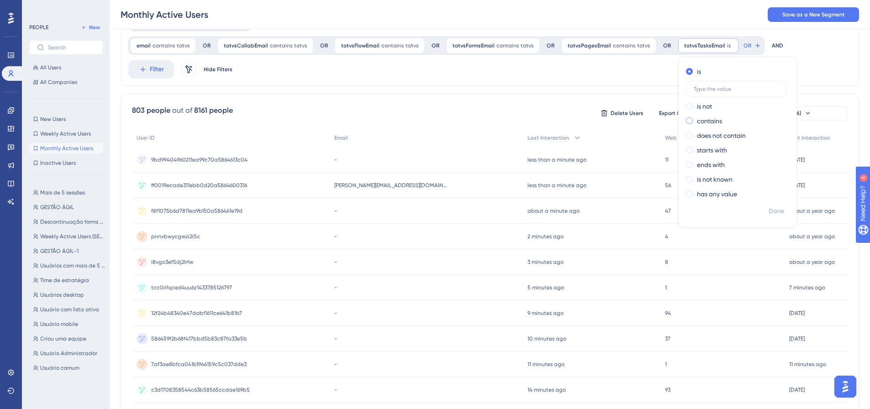
click at [697, 119] on label "contains" at bounding box center [709, 121] width 25 height 11
type input "totvs"
click at [769, 211] on span "Done" at bounding box center [777, 211] width 16 height 11
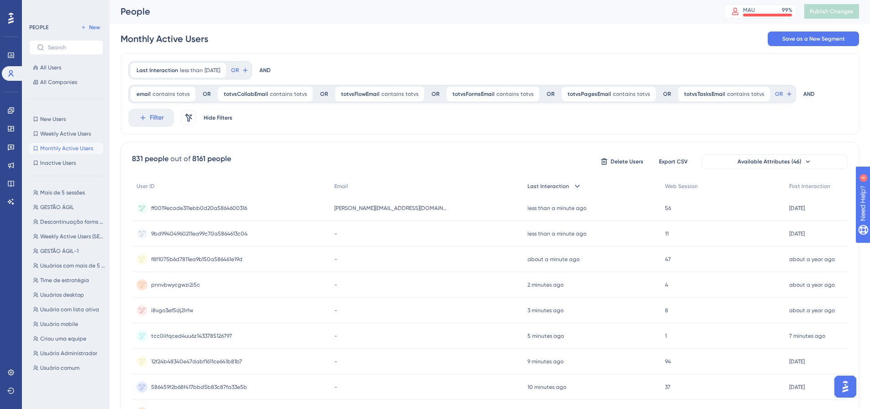
scroll to position [0, 0]
click at [774, 94] on button "OR" at bounding box center [784, 95] width 20 height 15
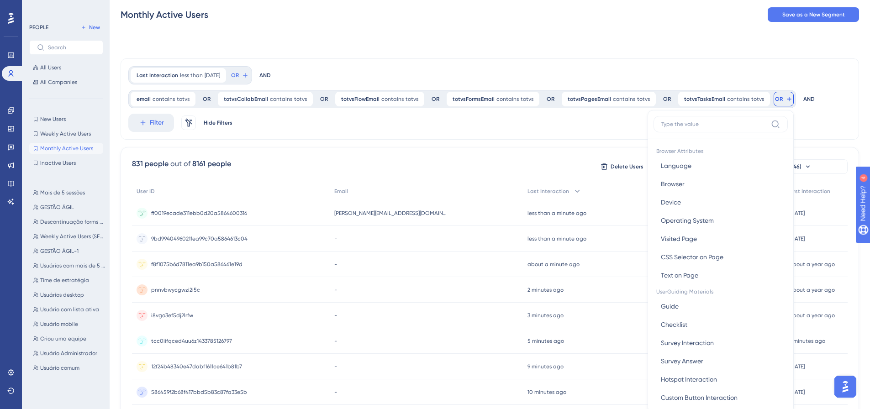
scroll to position [53, 0]
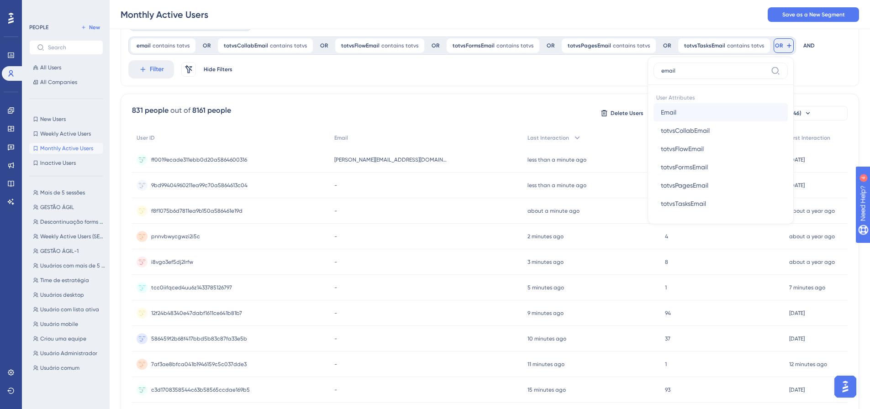
type input "email"
click at [667, 117] on button "Email Email" at bounding box center [721, 112] width 134 height 18
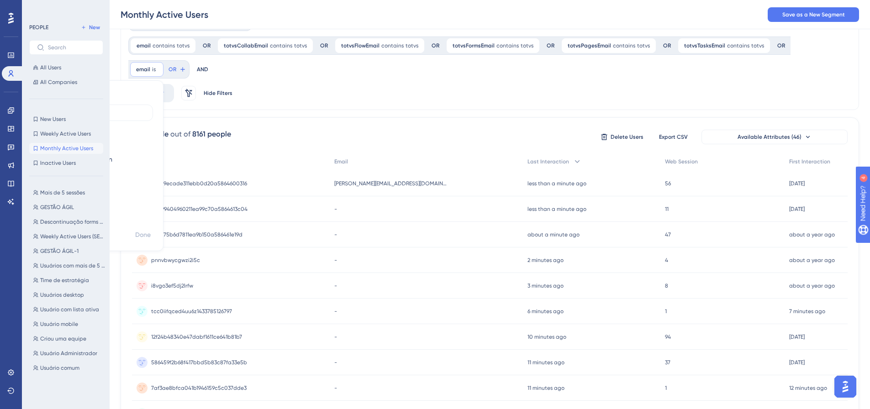
click at [89, 139] on label "contains" at bounding box center [75, 144] width 25 height 11
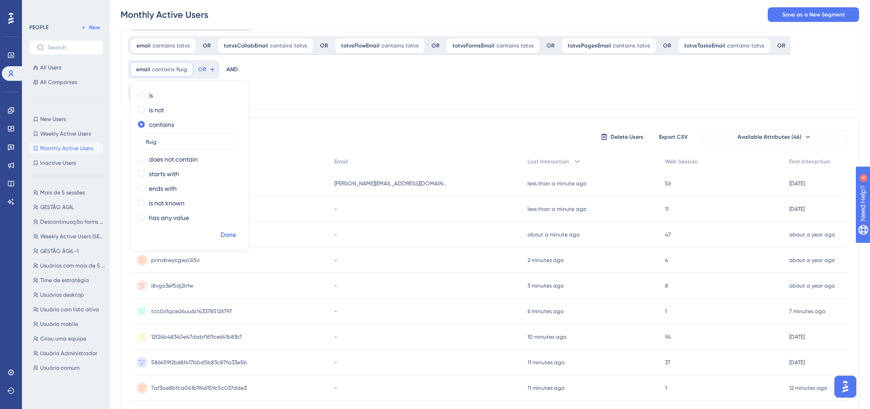
type input "fluig"
click at [232, 236] on span "Done" at bounding box center [229, 235] width 16 height 11
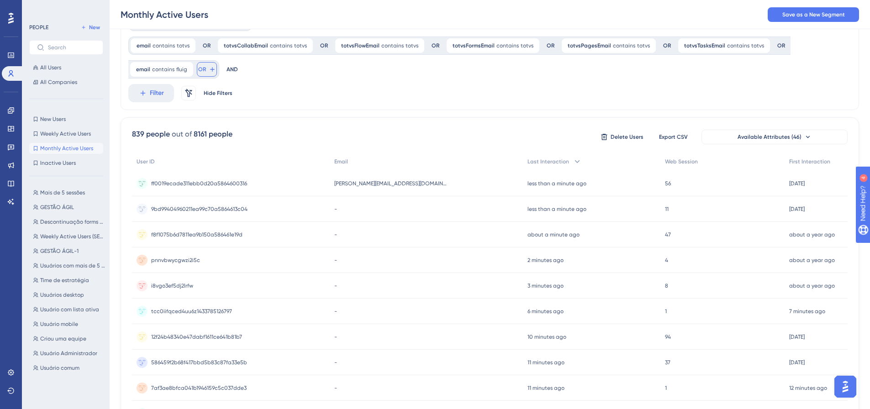
click at [202, 69] on span "OR" at bounding box center [202, 69] width 8 height 7
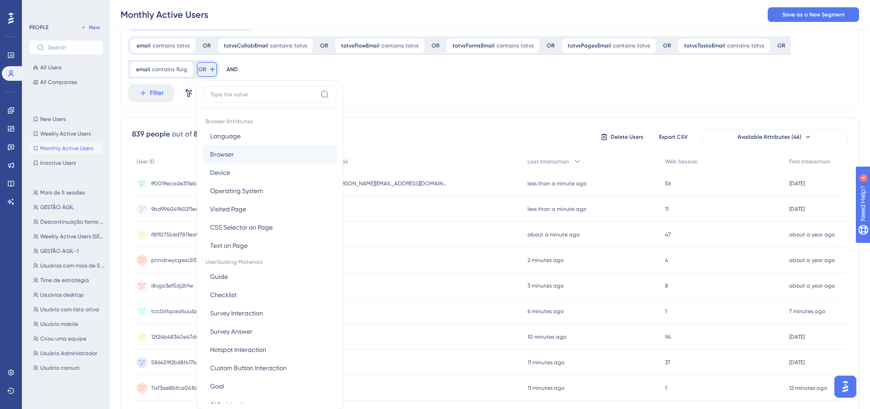
scroll to position [94, 0]
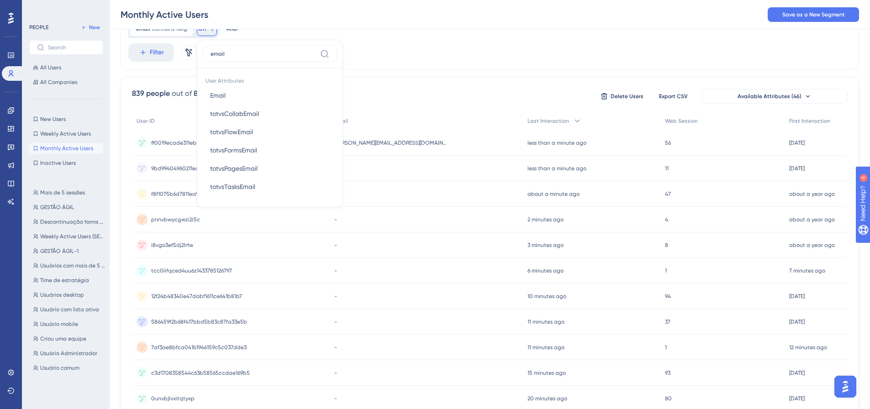
type input "email"
click at [263, 106] on button "totvsCollabEmail totvsCollabEmail" at bounding box center [270, 114] width 134 height 18
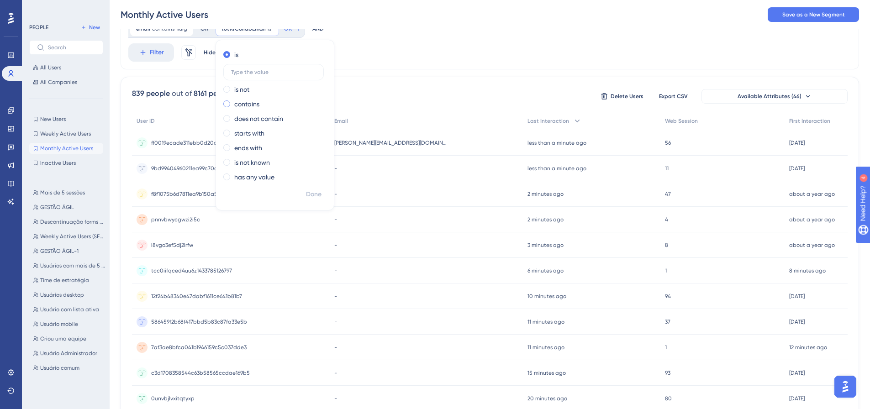
click at [247, 105] on label "contains" at bounding box center [246, 104] width 25 height 11
type input "fluig"
click at [310, 193] on span "Done" at bounding box center [314, 194] width 16 height 11
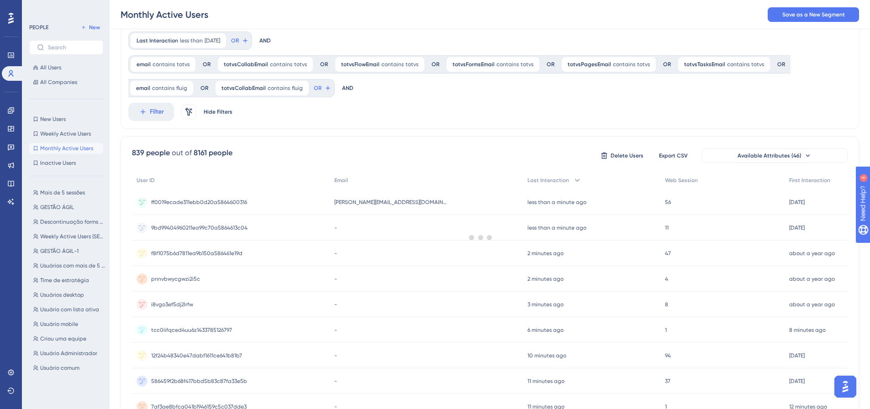
scroll to position [3, 0]
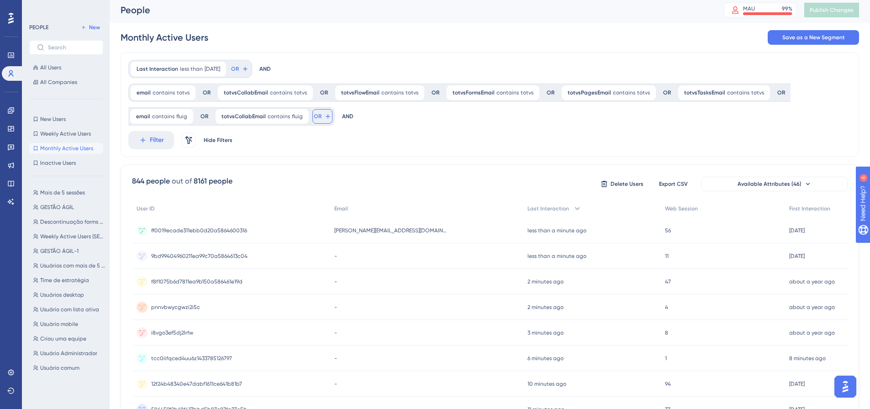
click at [324, 117] on icon at bounding box center [327, 116] width 7 height 7
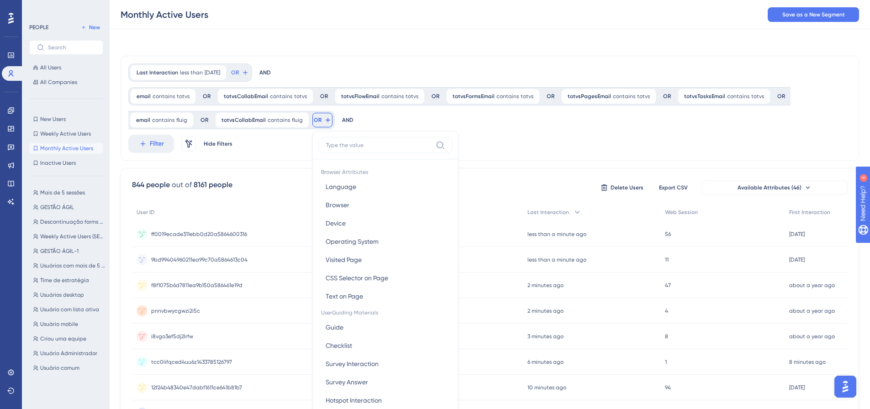
scroll to position [38, 0]
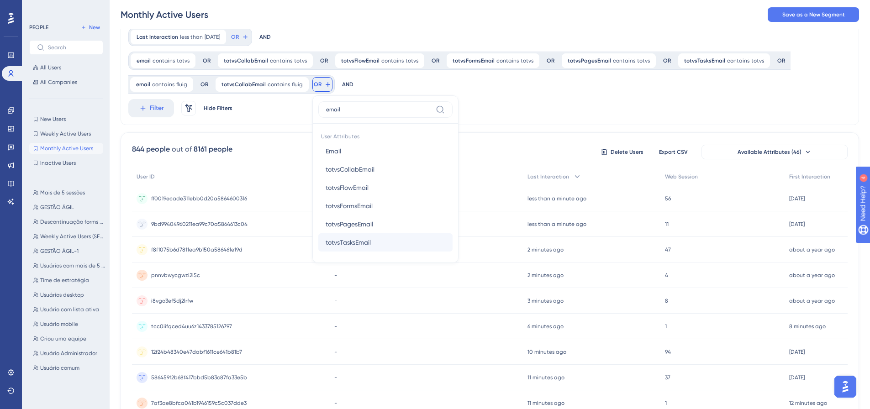
type input "email"
click at [369, 241] on button "totvsTasksEmail totvsTasksEmail" at bounding box center [385, 242] width 134 height 18
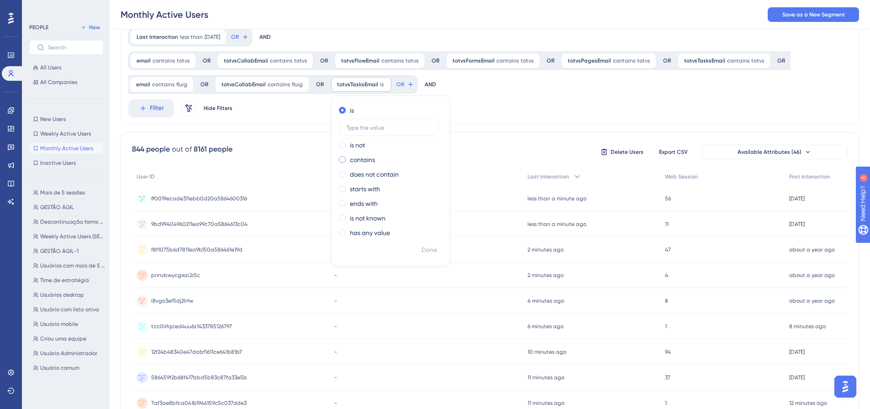
click at [366, 158] on label "contains" at bounding box center [362, 159] width 25 height 11
type input "fluig"
click at [422, 246] on span "Done" at bounding box center [430, 250] width 16 height 11
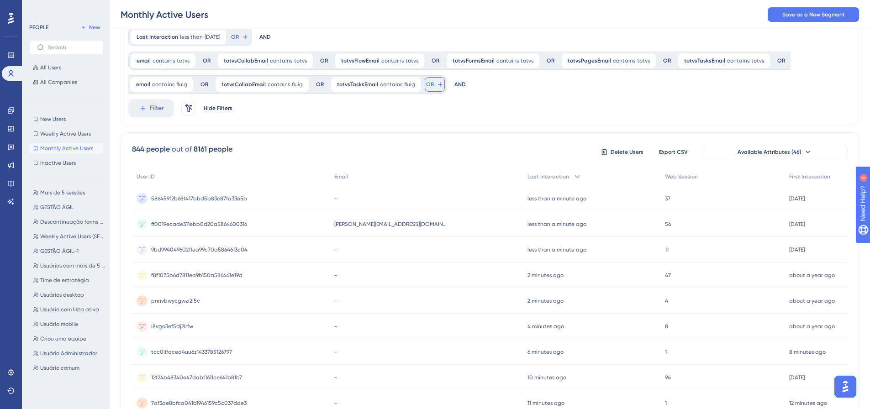
click at [437, 87] on icon at bounding box center [440, 84] width 7 height 7
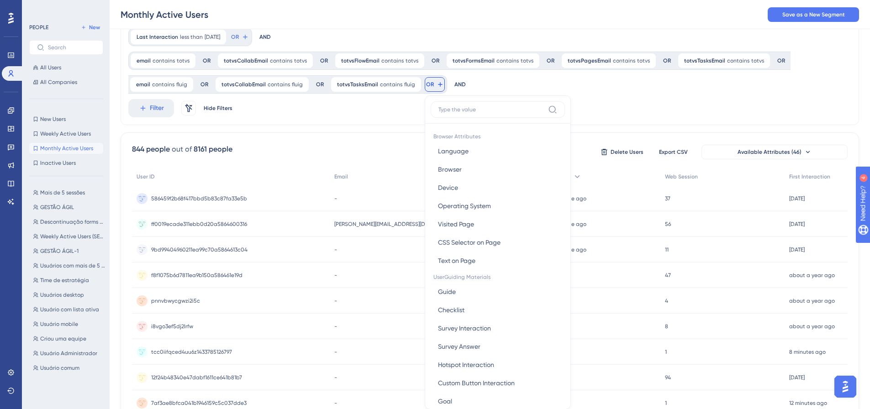
scroll to position [86, 0]
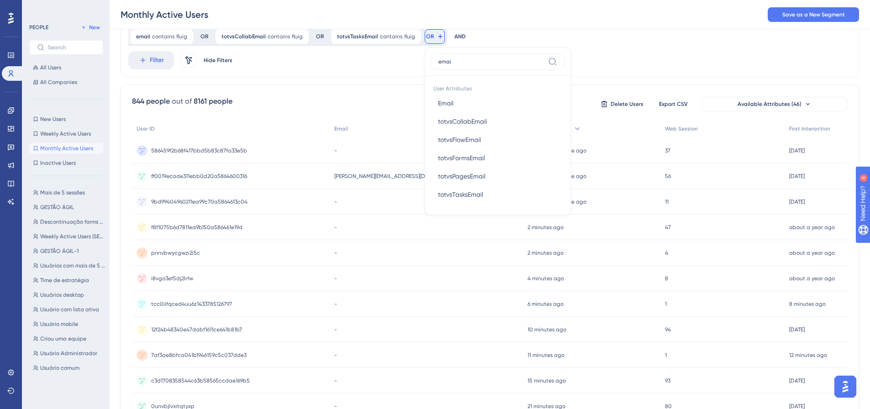
type input "email"
click at [473, 158] on span "totvsFormsEmail" at bounding box center [461, 158] width 47 height 11
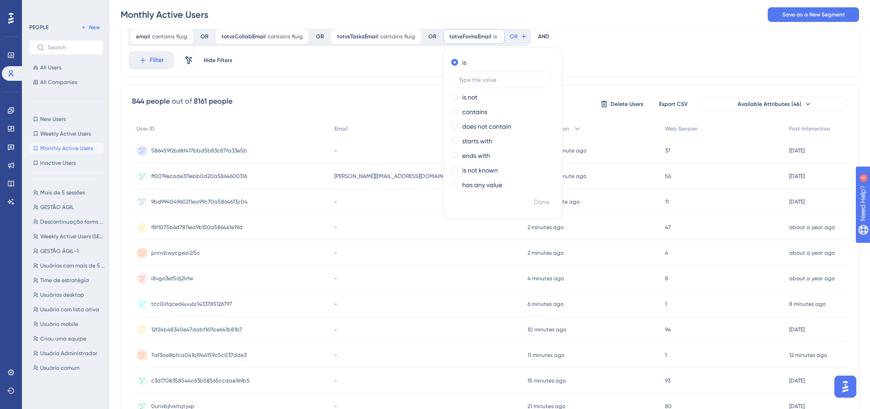
click at [466, 118] on div "is is not contains does not contain starts with ends with is not known has any …" at bounding box center [503, 124] width 118 height 139
click at [466, 114] on label "contains" at bounding box center [474, 111] width 25 height 11
type input "fluig"
click at [539, 201] on span "Done" at bounding box center [542, 202] width 16 height 11
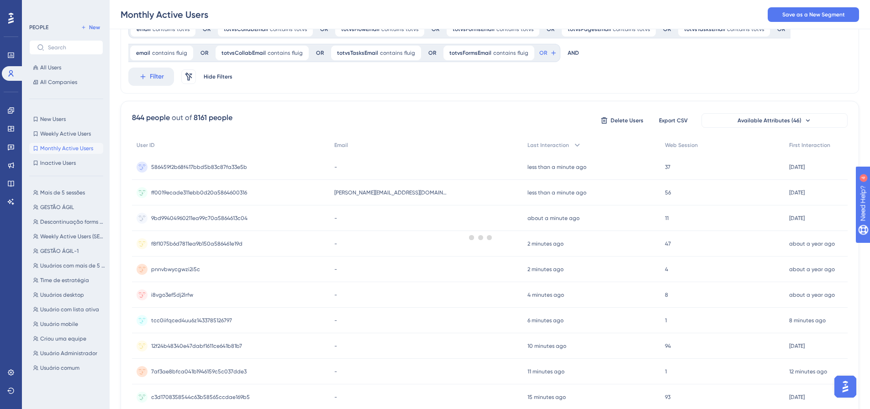
scroll to position [41, 0]
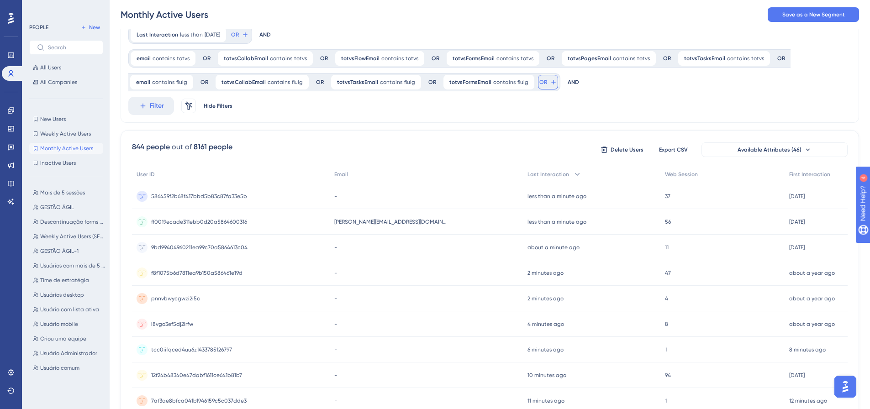
click at [539, 83] on span "OR" at bounding box center [543, 82] width 8 height 7
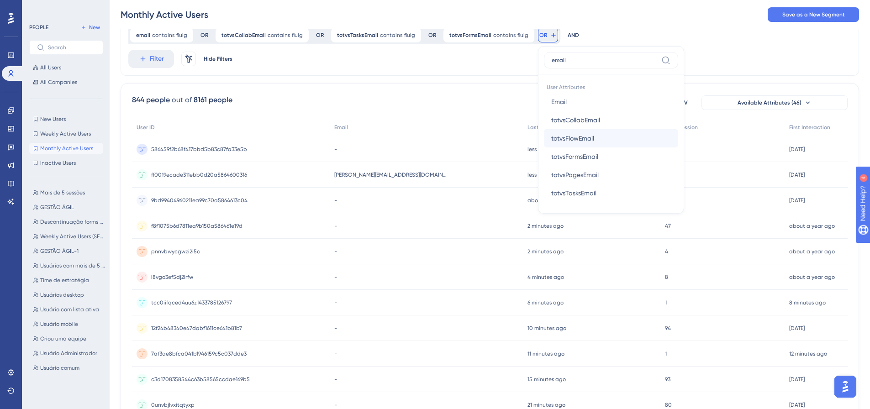
type input "email"
click at [591, 139] on button "totvsFlowEmail totvsFlowEmail" at bounding box center [611, 138] width 134 height 18
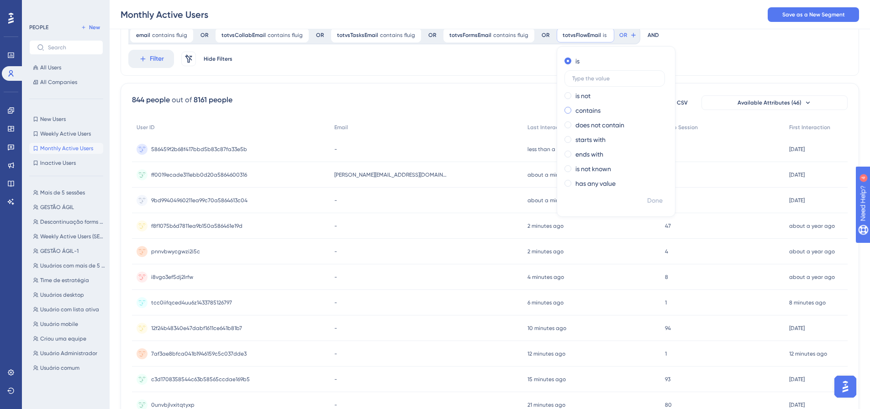
click at [582, 112] on label "contains" at bounding box center [588, 110] width 25 height 11
type input "fluig"
click at [647, 201] on span "Done" at bounding box center [655, 200] width 16 height 11
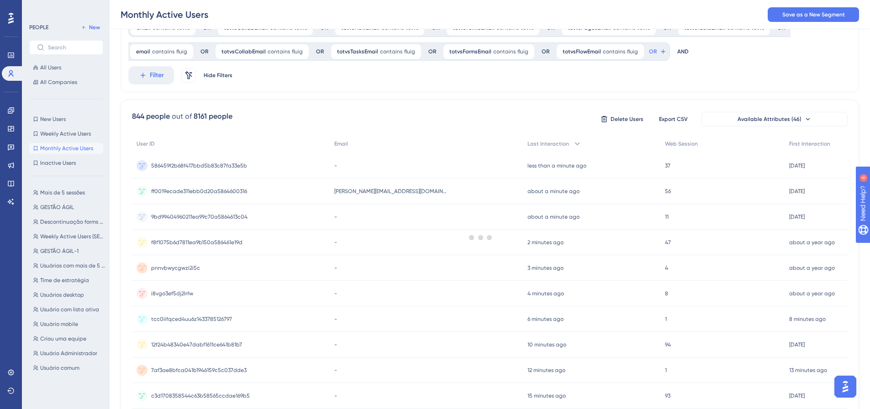
scroll to position [42, 0]
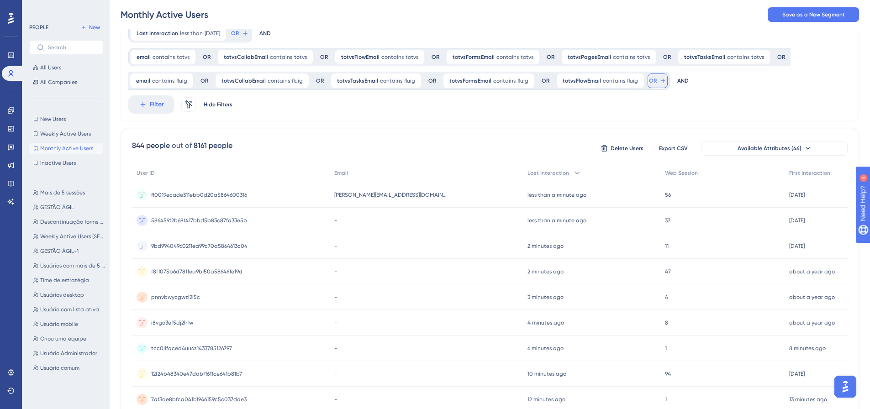
click at [660, 83] on icon at bounding box center [663, 80] width 7 height 7
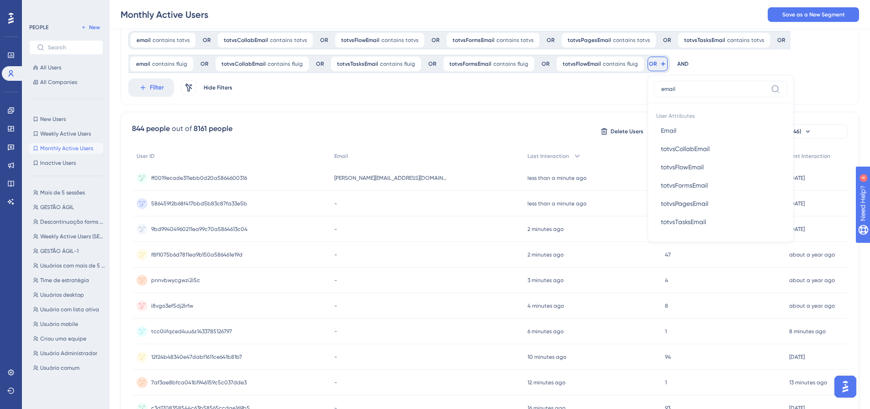
scroll to position [42, 0]
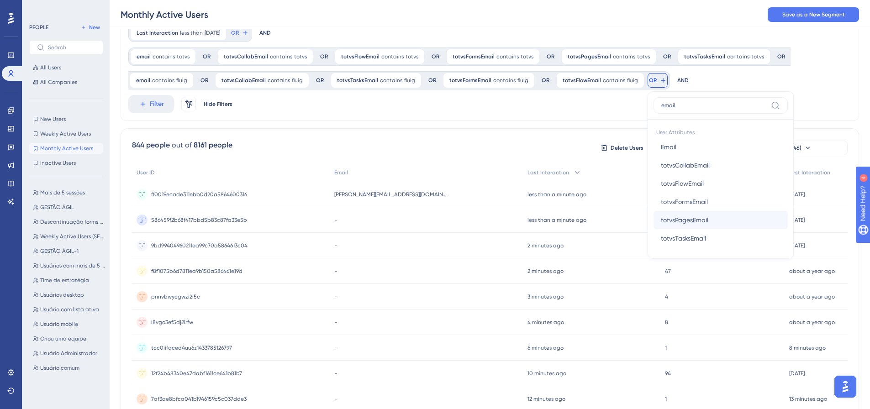
type input "email"
click at [699, 222] on button "totvsPagesEmail totvsPagesEmail" at bounding box center [721, 220] width 134 height 18
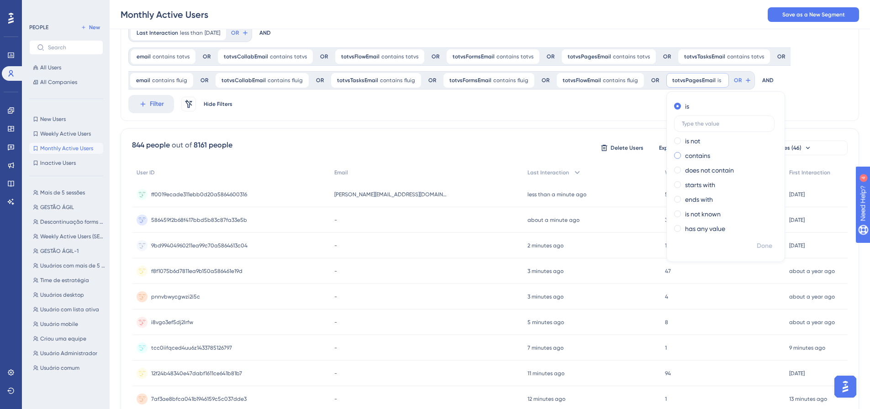
click at [685, 154] on label "contains" at bounding box center [697, 155] width 25 height 11
type input "fluig"
click at [757, 243] on span "Done" at bounding box center [765, 246] width 16 height 11
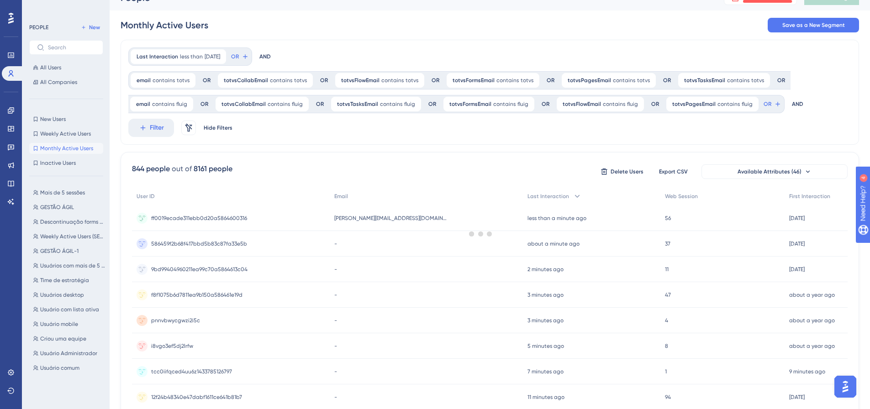
scroll to position [0, 0]
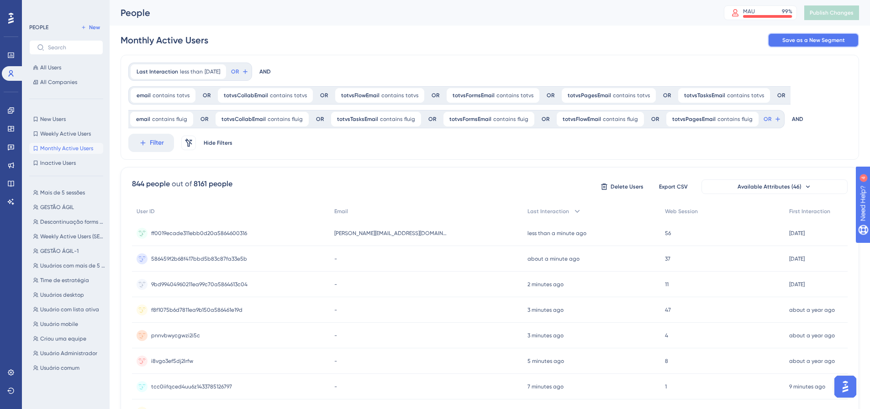
click at [805, 43] on span "Save as a New Segment" at bounding box center [813, 40] width 63 height 7
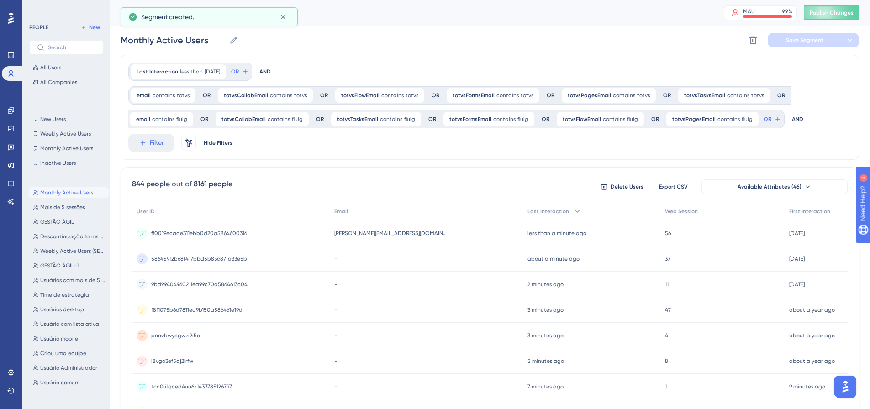
click at [225, 40] on input "Monthly Active Users" at bounding box center [173, 40] width 105 height 13
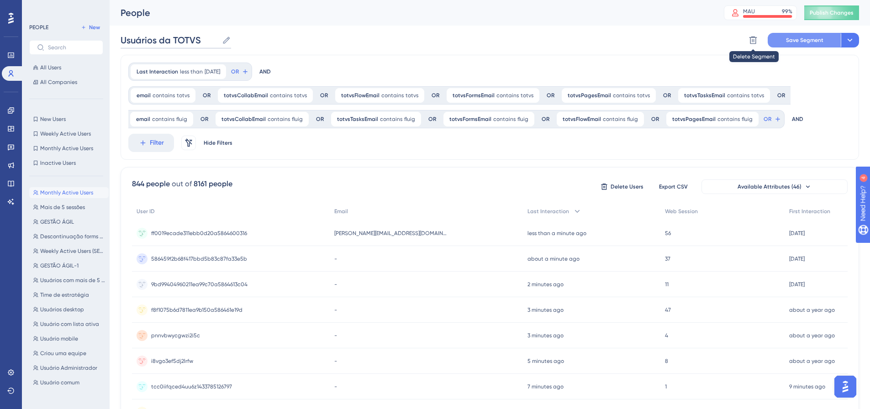
type input "Usuários da TOTVS"
click at [797, 37] on span "Save Segment" at bounding box center [804, 40] width 37 height 7
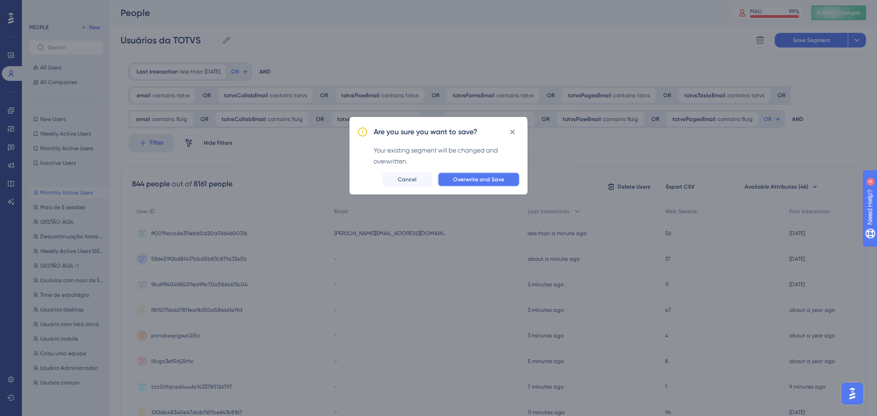
click at [469, 180] on span "Overwrite and Save" at bounding box center [478, 179] width 51 height 7
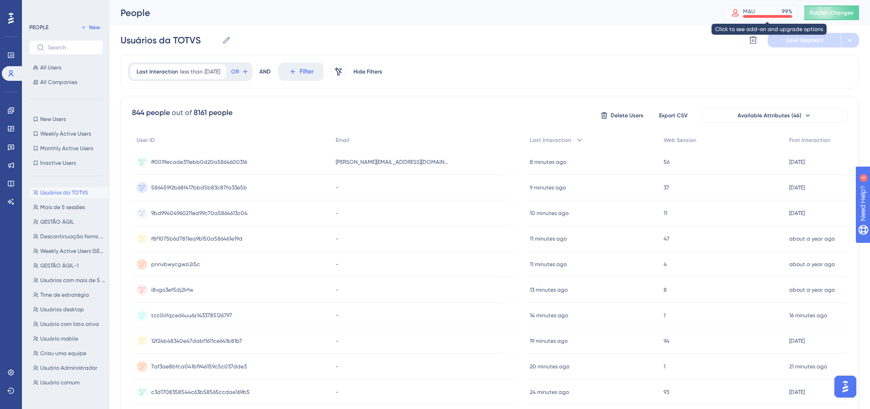
click at [755, 9] on div "MAU" at bounding box center [749, 11] width 12 height 7
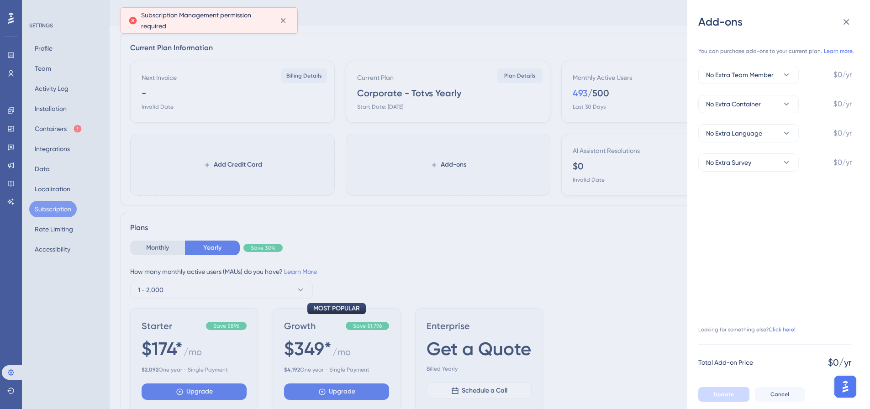
click at [248, 102] on div "Add-ons You can purchase add-ons to your current plan. Learn more. No Extra Tea…" at bounding box center [435, 204] width 870 height 409
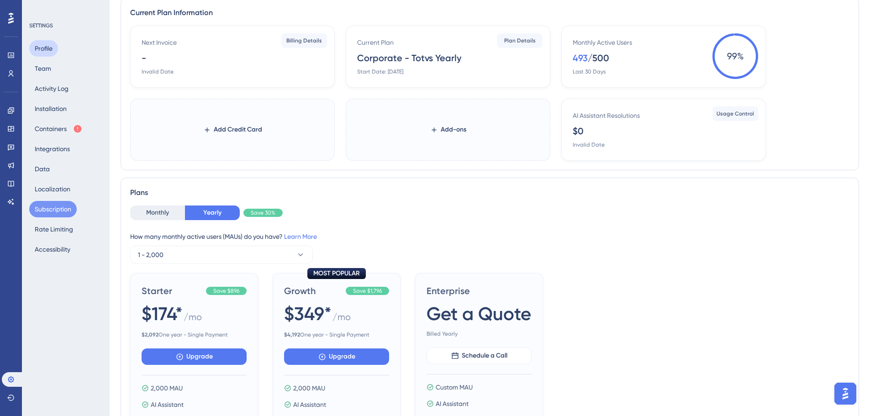
scroll to position [46, 0]
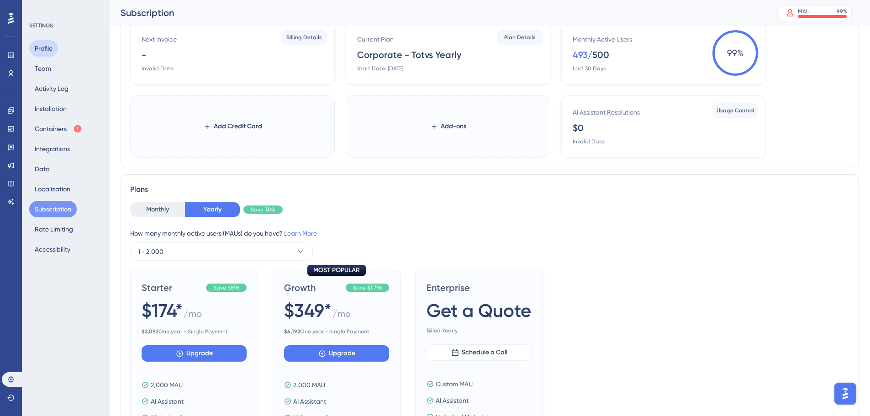
click at [38, 44] on button "Profile" at bounding box center [43, 48] width 29 height 16
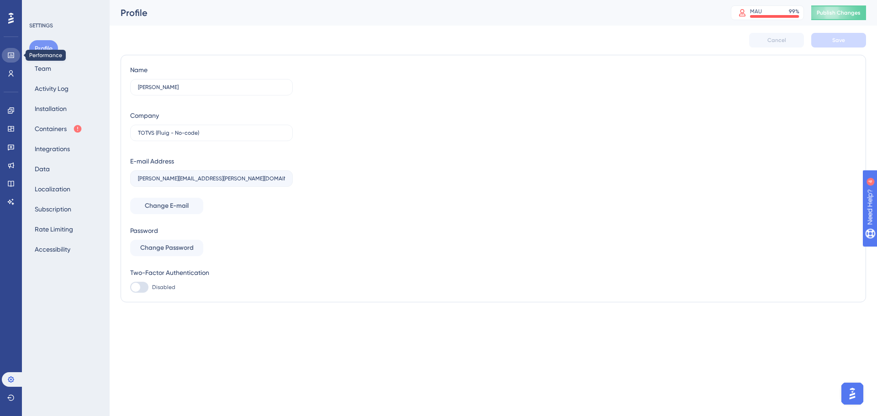
click at [13, 58] on icon at bounding box center [11, 55] width 6 height 5
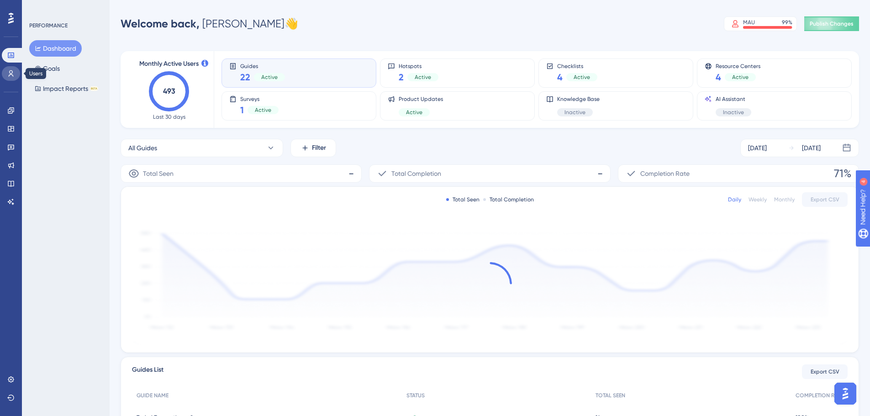
click at [15, 70] on link at bounding box center [11, 73] width 18 height 15
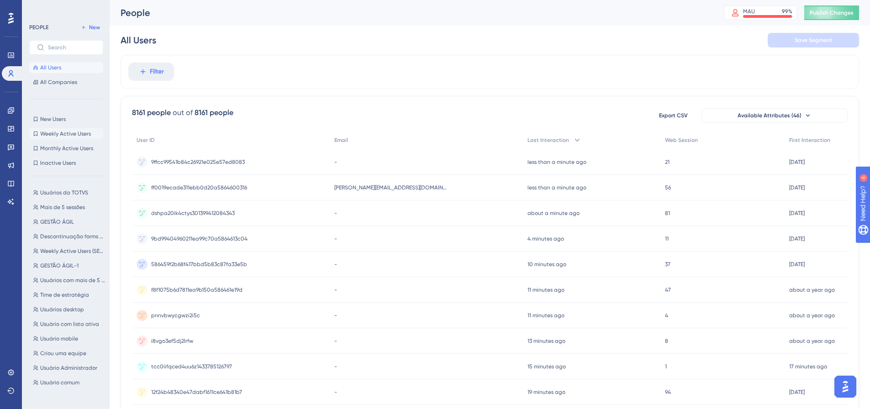
click at [69, 137] on span "Weekly Active Users" at bounding box center [65, 133] width 51 height 7
click at [66, 146] on span "Monthly Active Users" at bounding box center [66, 148] width 53 height 7
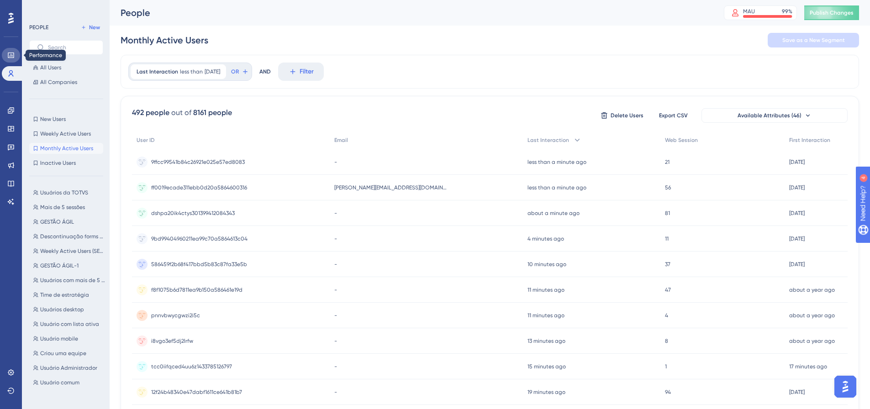
click at [11, 56] on icon at bounding box center [10, 55] width 7 height 7
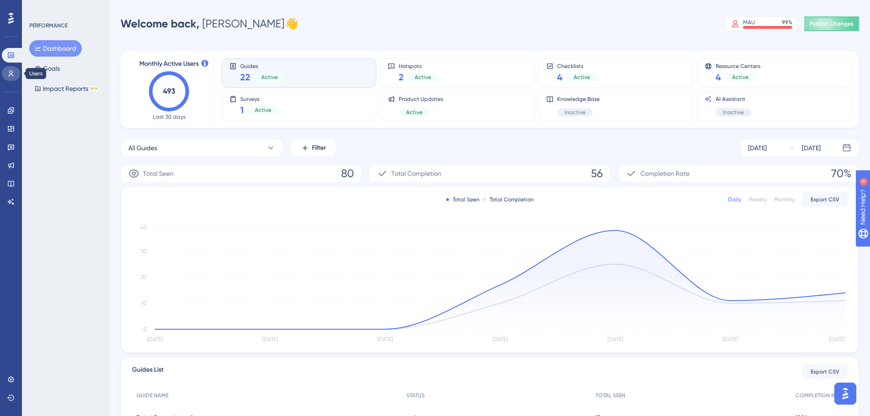
click at [12, 73] on icon at bounding box center [10, 73] width 7 height 7
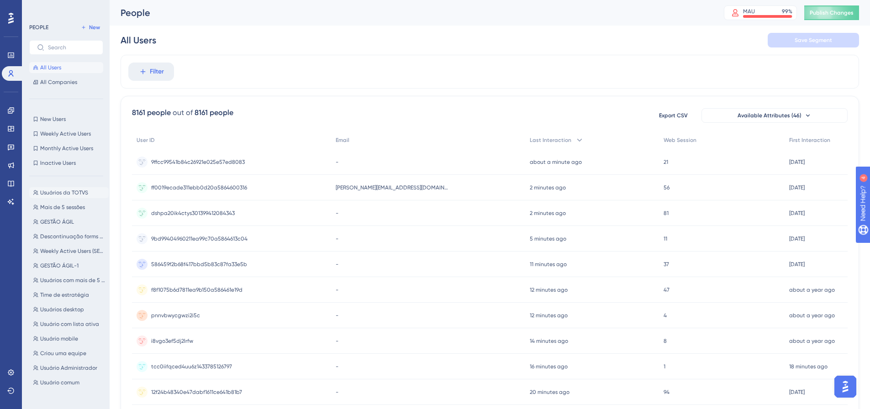
click at [52, 193] on span "Usuários da TOTVS" at bounding box center [64, 192] width 48 height 7
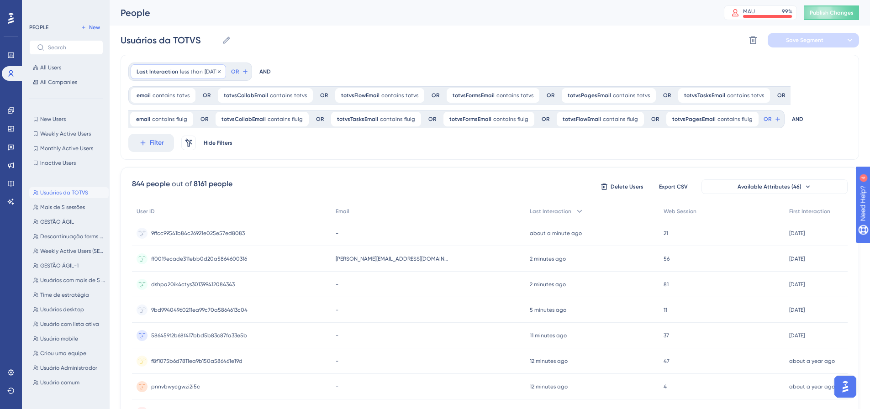
click at [184, 67] on div "Last Interaction less than [DATE] [DATE] Remove" at bounding box center [178, 71] width 95 height 15
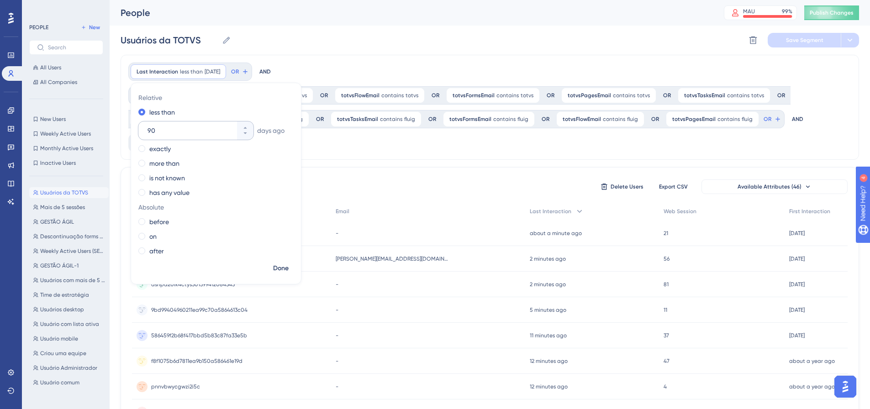
drag, startPoint x: 168, startPoint y: 128, endPoint x: 145, endPoint y: 128, distance: 23.3
click at [145, 128] on div "90" at bounding box center [187, 130] width 99 height 18
type input "30"
click at [282, 266] on span "Done" at bounding box center [281, 268] width 16 height 11
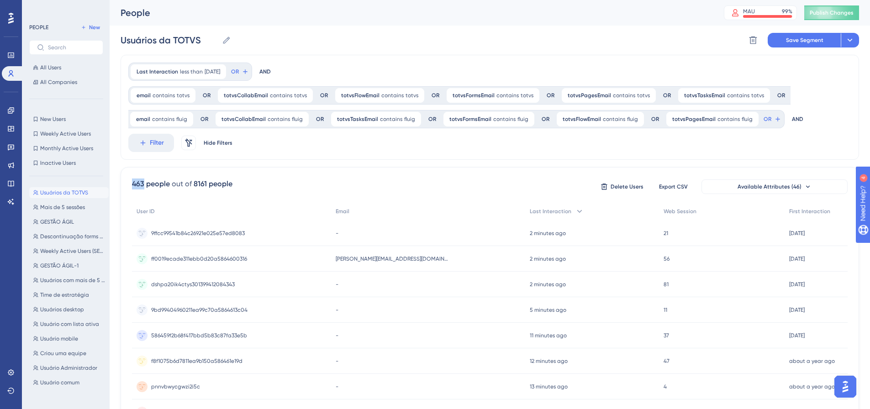
drag, startPoint x: 143, startPoint y: 182, endPoint x: 132, endPoint y: 185, distance: 11.4
click at [133, 185] on div "463 people" at bounding box center [151, 184] width 38 height 11
copy div "463"
click at [180, 73] on span "less than" at bounding box center [191, 71] width 23 height 7
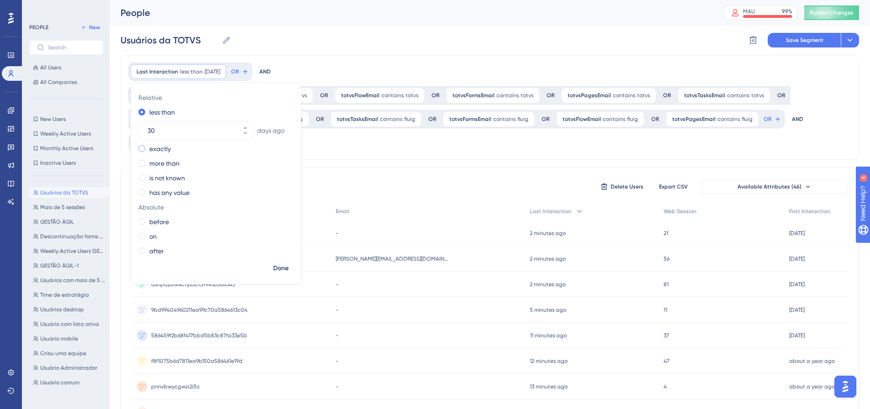
click at [165, 149] on label "exactly" at bounding box center [159, 148] width 21 height 11
click at [167, 166] on label "more than" at bounding box center [164, 163] width 30 height 11
click at [168, 182] on label "is not known" at bounding box center [167, 178] width 36 height 11
click at [170, 173] on label "has any value" at bounding box center [169, 170] width 40 height 11
click at [166, 200] on label "before" at bounding box center [159, 200] width 20 height 11
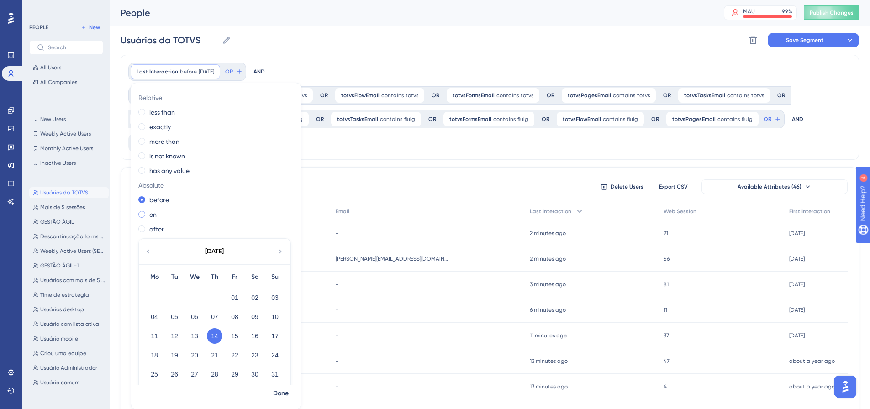
click at [159, 215] on div "on" at bounding box center [214, 214] width 152 height 11
click at [164, 232] on label "after" at bounding box center [156, 229] width 15 height 11
click at [166, 201] on label "before" at bounding box center [159, 200] width 20 height 11
click at [164, 213] on div "on" at bounding box center [214, 214] width 152 height 11
click at [163, 227] on label "after" at bounding box center [156, 229] width 15 height 11
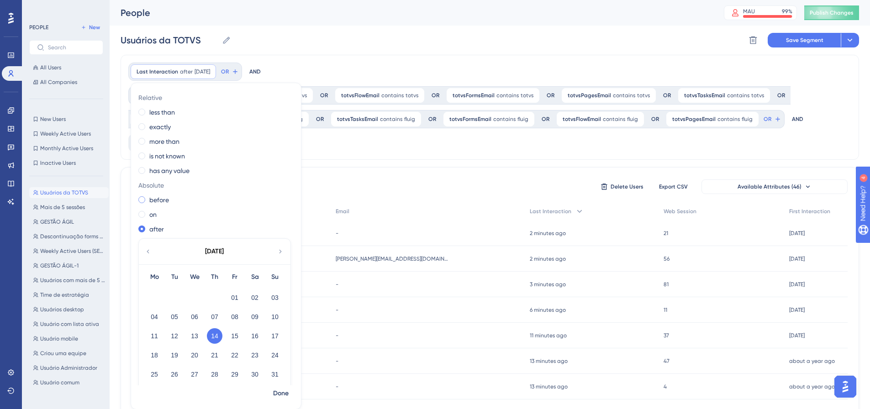
click at [158, 201] on label "before" at bounding box center [159, 200] width 20 height 11
click at [156, 229] on label "after" at bounding box center [156, 229] width 15 height 11
click at [157, 169] on label "has any value" at bounding box center [169, 170] width 40 height 11
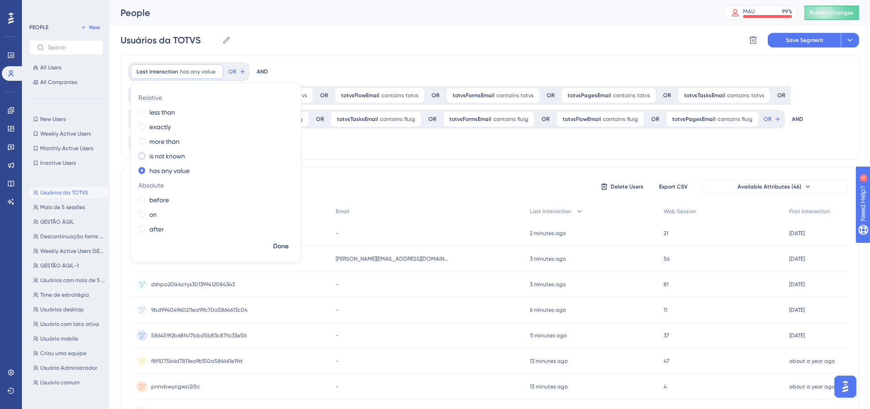
click at [159, 161] on label "is not known" at bounding box center [167, 156] width 36 height 11
click at [162, 147] on label "more than" at bounding box center [164, 141] width 30 height 11
click at [164, 130] on label "exactly" at bounding box center [159, 126] width 21 height 11
click at [165, 114] on label "less than" at bounding box center [162, 112] width 26 height 11
click at [311, 54] on div "Usuários da TOTVS Usuários da TOTVS Delete Segment Save Segment Actions" at bounding box center [490, 40] width 739 height 29
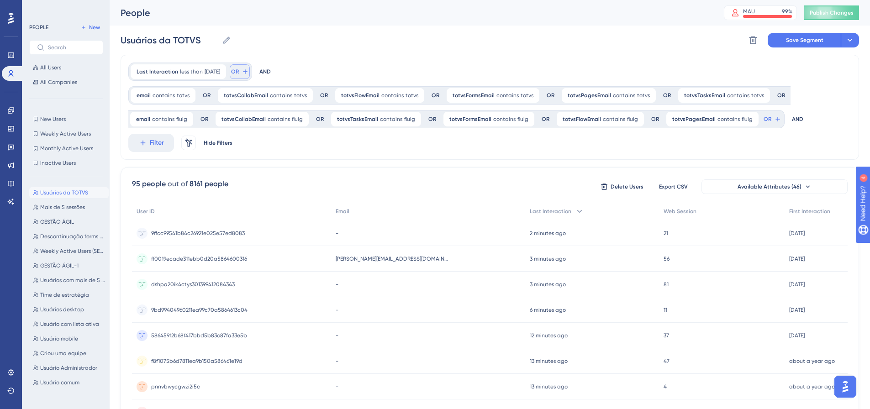
click at [249, 71] on icon at bounding box center [245, 71] width 7 height 7
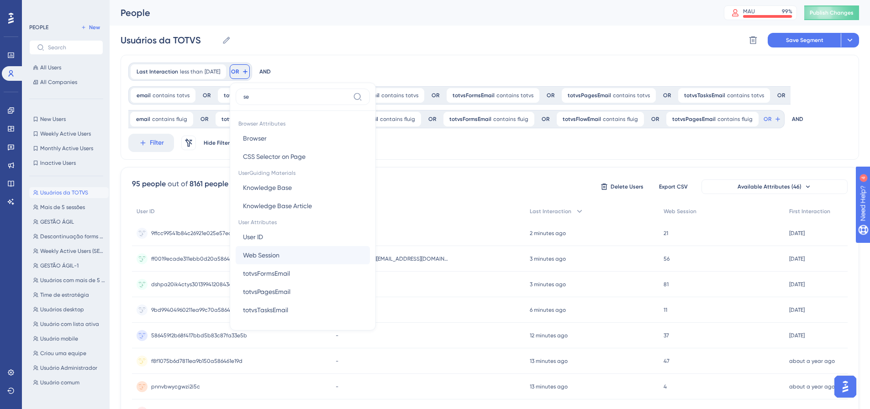
type input "se"
click at [290, 253] on button "Web Session Web Session" at bounding box center [303, 255] width 134 height 18
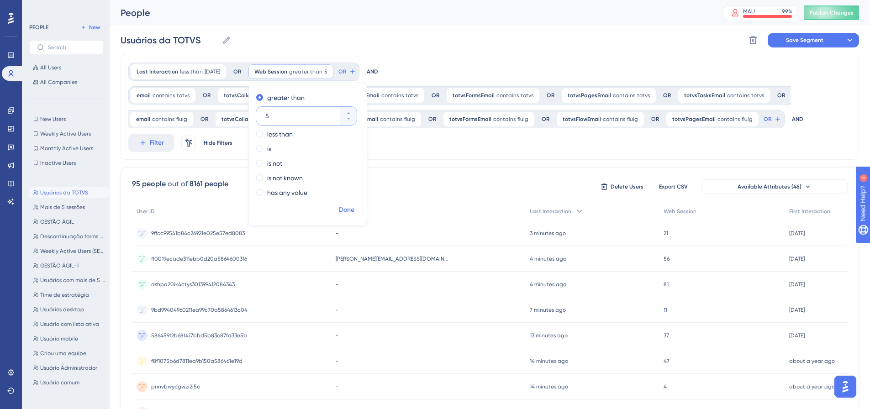
type input "5"
click at [354, 211] on span "Done" at bounding box center [347, 210] width 16 height 11
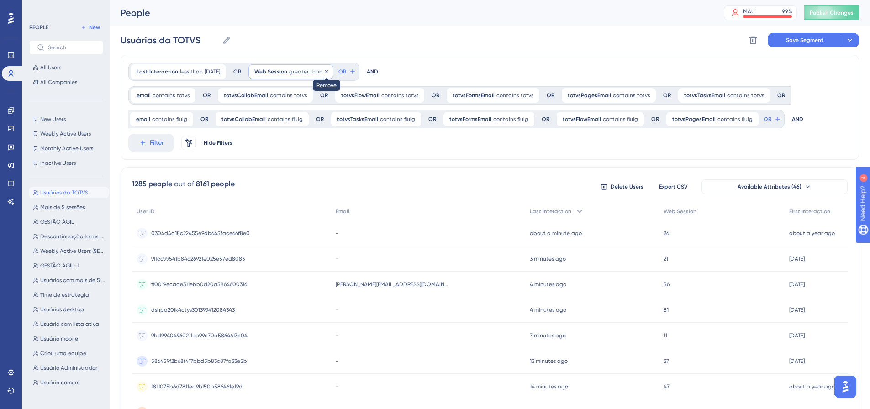
click at [328, 73] on icon at bounding box center [326, 71] width 3 height 3
click at [271, 69] on div "AND" at bounding box center [264, 72] width 11 height 18
click at [248, 71] on button "OR" at bounding box center [240, 71] width 20 height 15
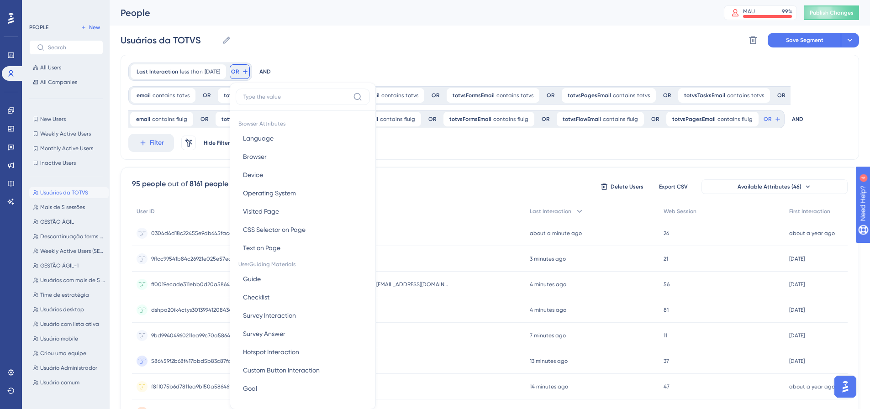
click at [271, 69] on div "AND" at bounding box center [264, 72] width 11 height 18
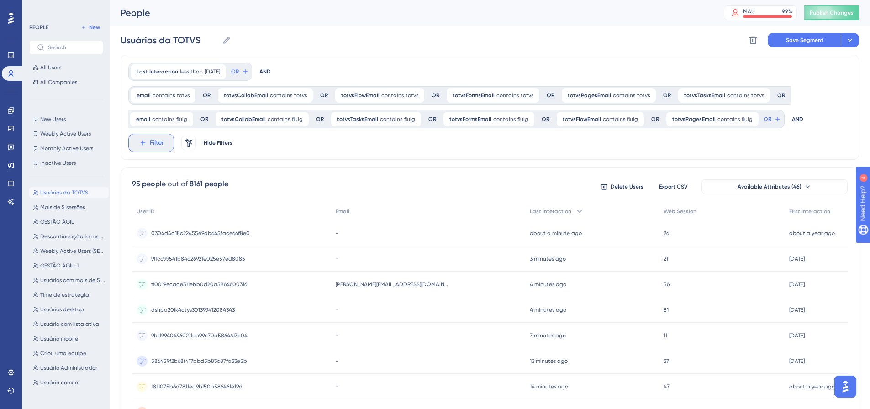
click at [159, 140] on span "Filter" at bounding box center [157, 142] width 14 height 11
type input "sess"
click at [197, 210] on button "Web Session Web Session" at bounding box center [201, 211] width 134 height 18
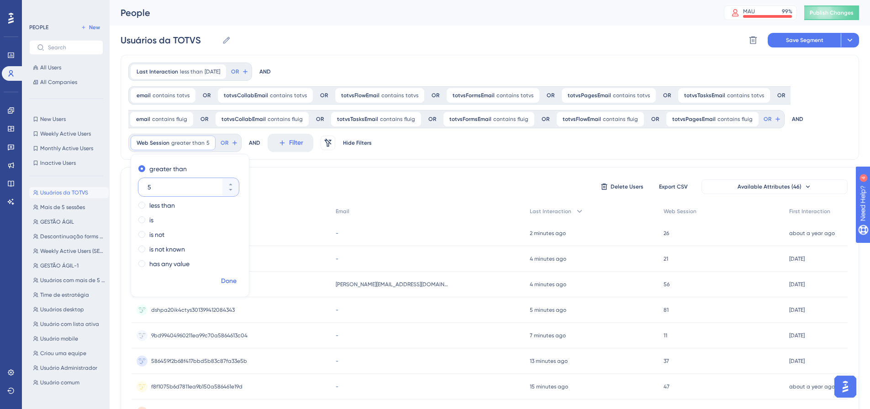
type input "5"
click at [231, 281] on span "Done" at bounding box center [229, 281] width 16 height 11
click at [194, 73] on span "less than" at bounding box center [191, 71] width 23 height 7
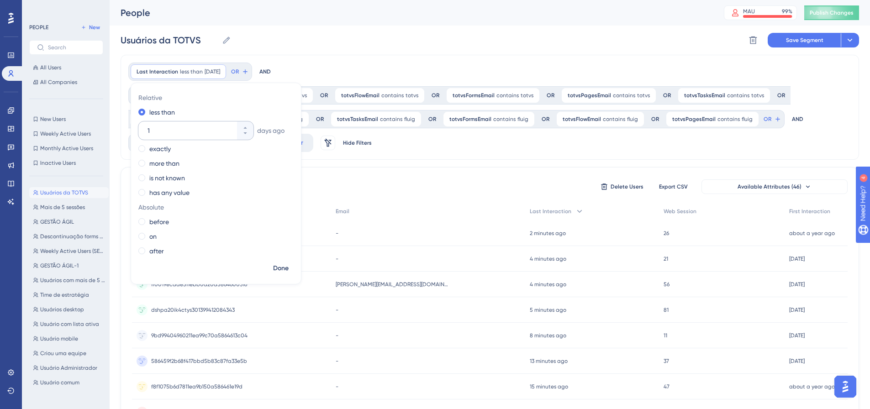
drag, startPoint x: 156, startPoint y: 128, endPoint x: 145, endPoint y: 128, distance: 11.0
click at [143, 128] on div "1" at bounding box center [187, 130] width 99 height 18
type input "90"
click at [279, 270] on span "Done" at bounding box center [281, 268] width 16 height 11
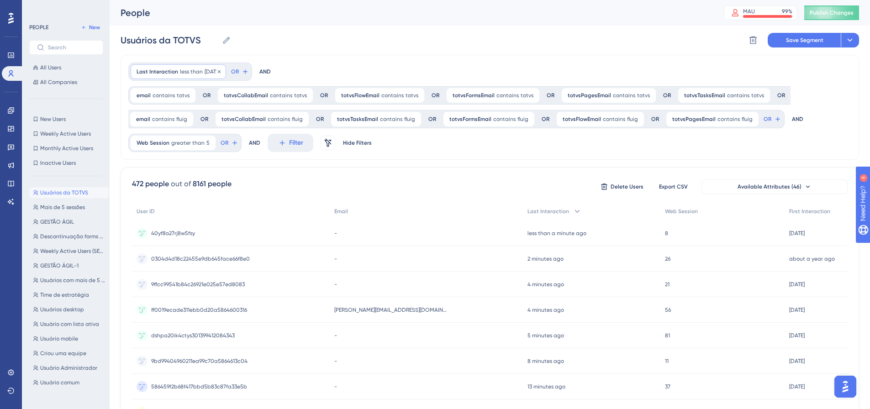
click at [194, 70] on span "less than" at bounding box center [191, 71] width 23 height 7
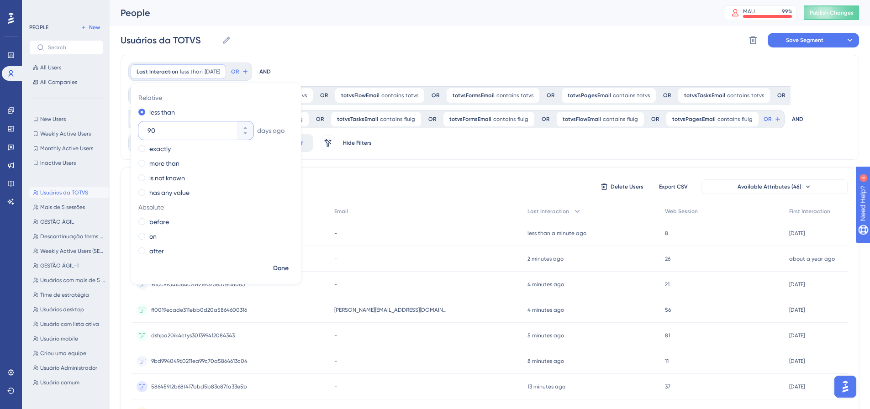
drag, startPoint x: 168, startPoint y: 129, endPoint x: 145, endPoint y: 130, distance: 22.4
click at [145, 130] on div "90" at bounding box center [187, 130] width 99 height 18
type input "30"
click at [283, 268] on span "Done" at bounding box center [281, 268] width 16 height 11
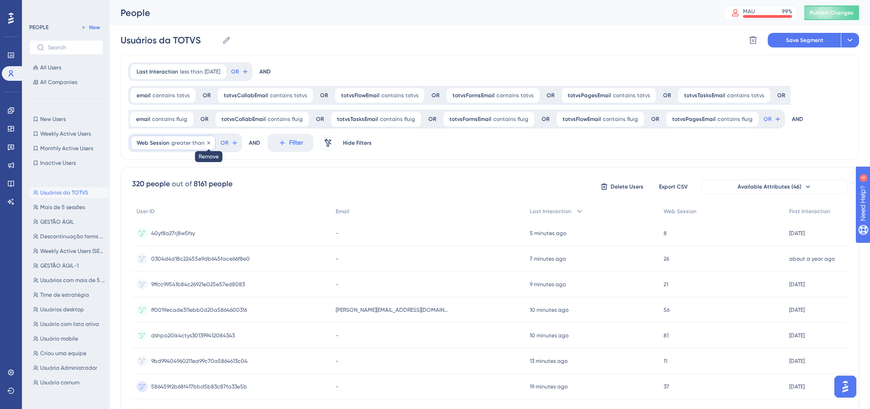
click at [206, 145] on icon at bounding box center [208, 142] width 5 height 5
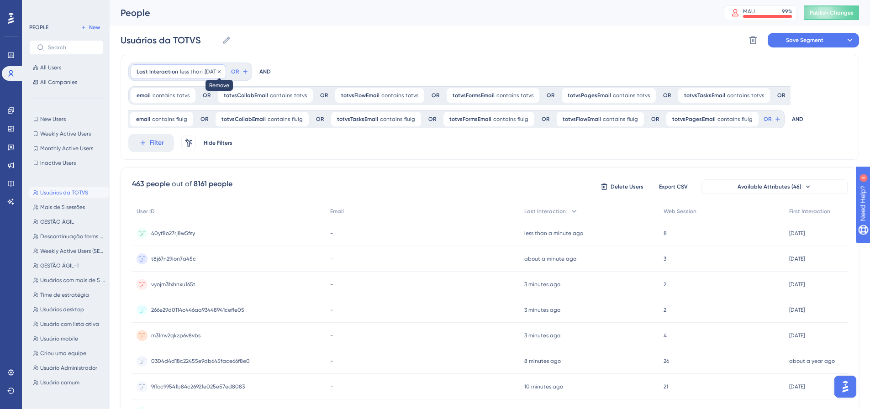
click at [222, 73] on icon at bounding box center [218, 71] width 5 height 5
